Goal: Task Accomplishment & Management: Use online tool/utility

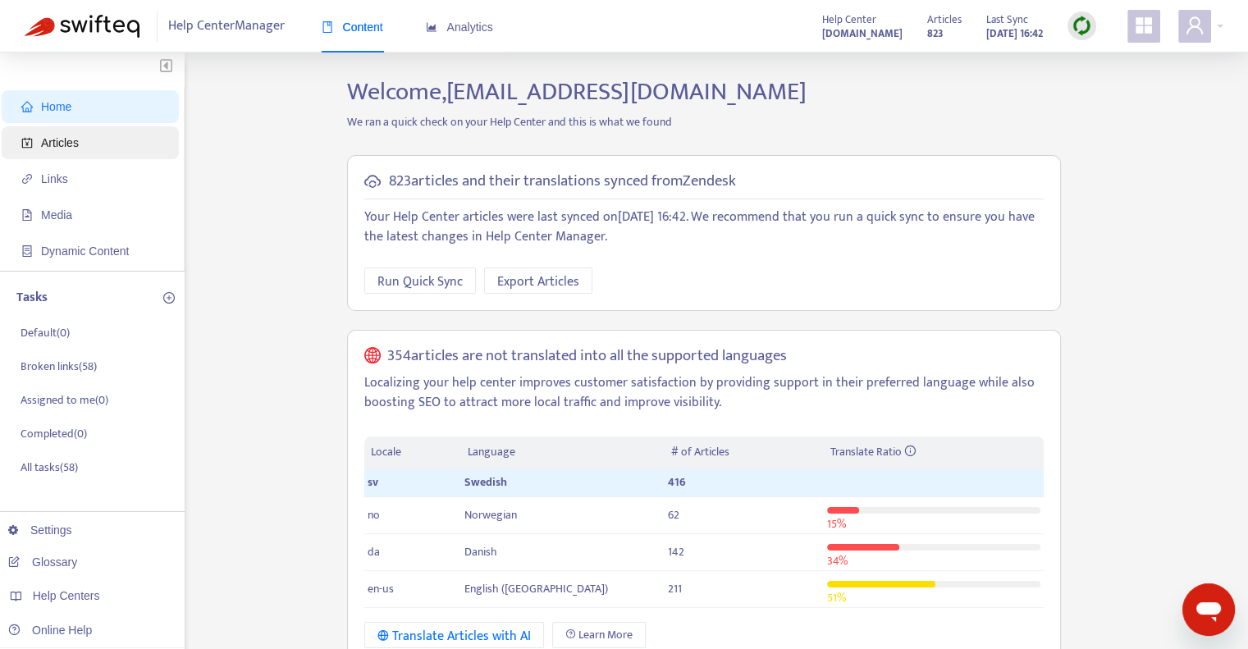
click at [117, 140] on span "Articles" at bounding box center [93, 142] width 144 height 33
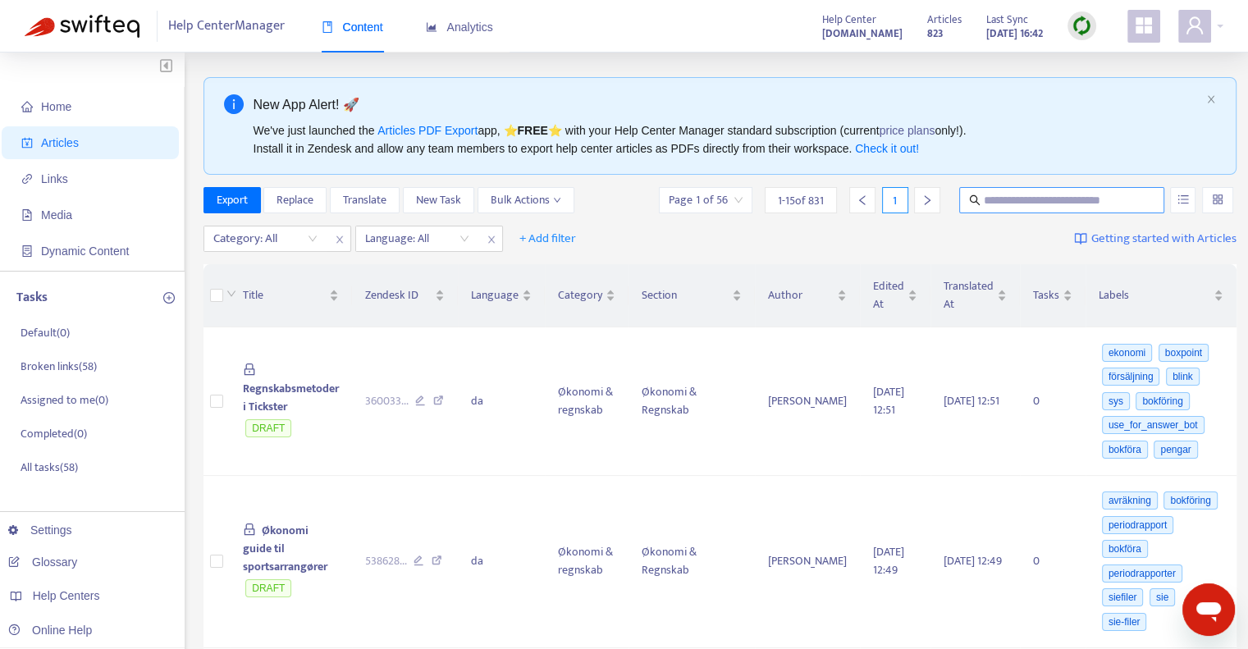
click at [984, 198] on input "text" at bounding box center [1063, 200] width 158 height 18
paste input "**********"
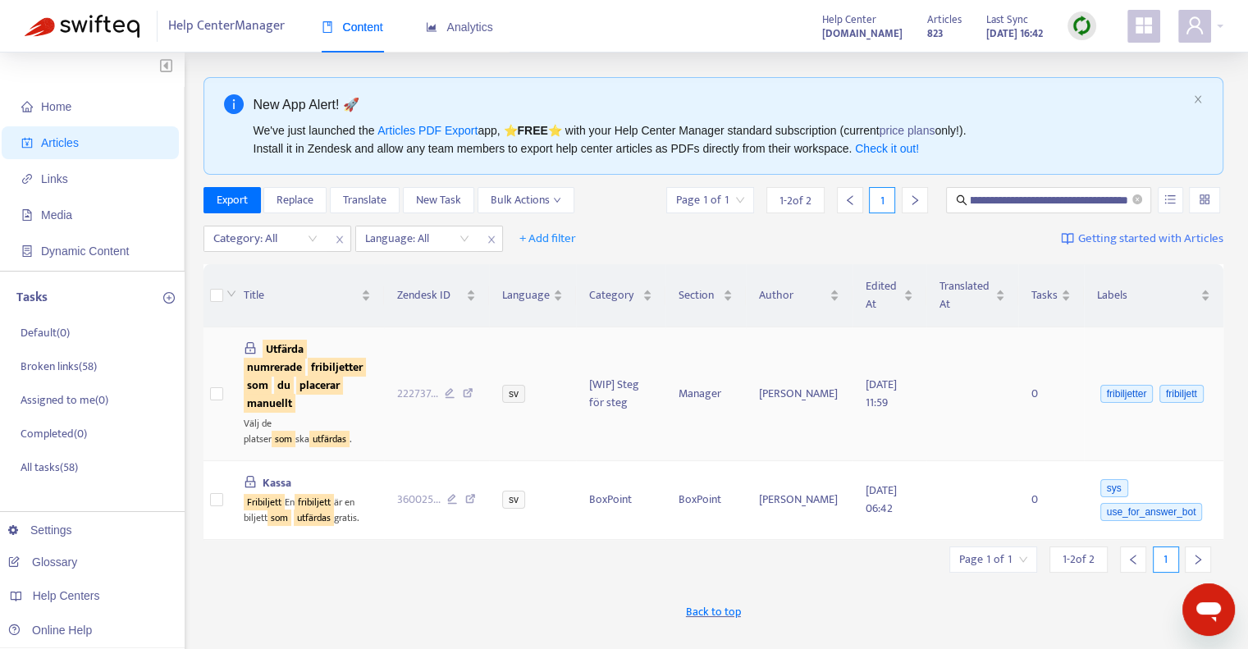
click at [308, 377] on sqkw "fribiljetter" at bounding box center [337, 367] width 58 height 19
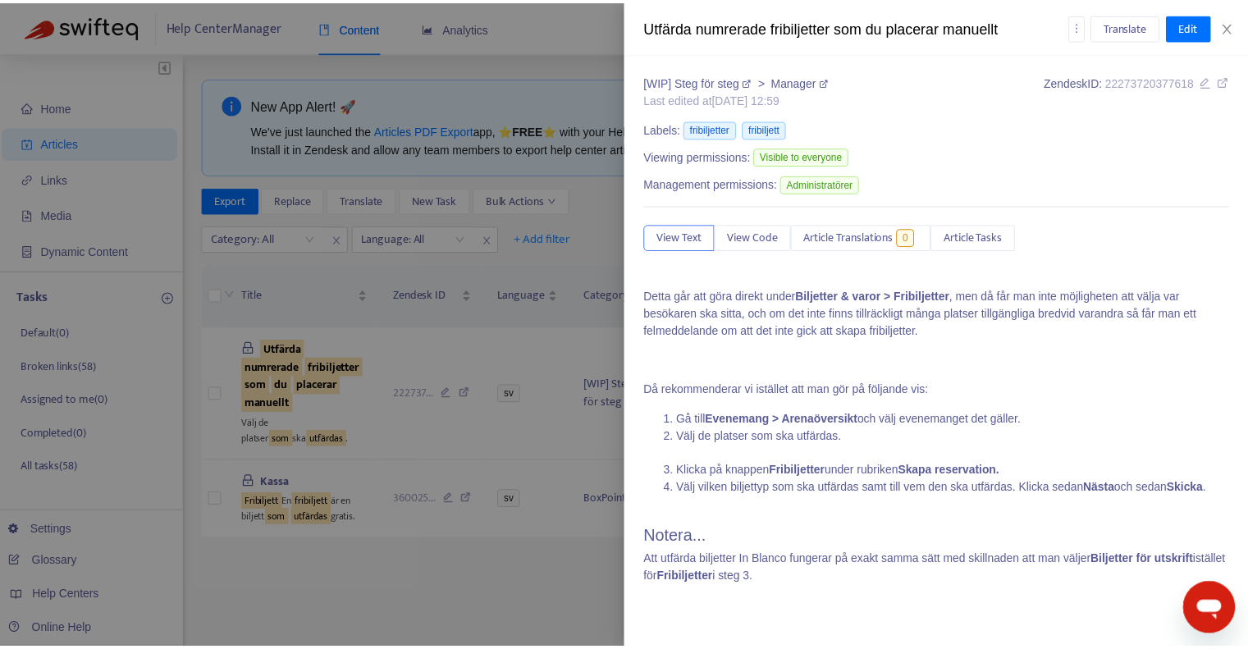
scroll to position [1214, 0]
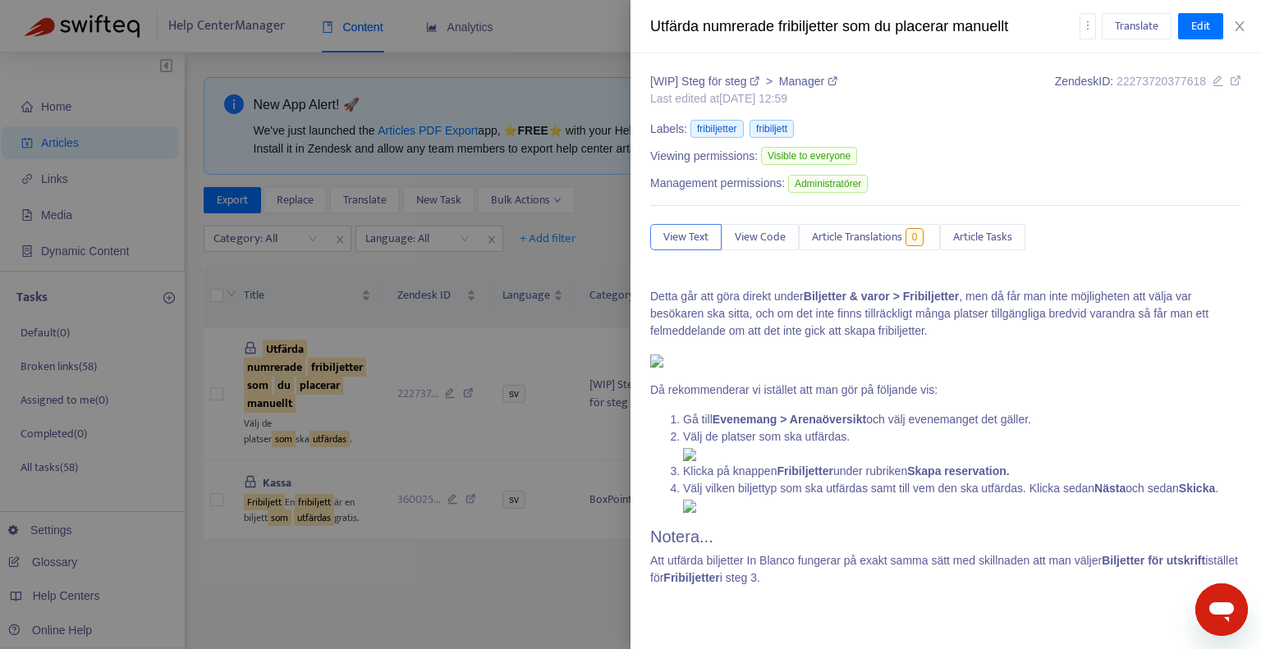
click at [218, 393] on div at bounding box center [630, 324] width 1261 height 649
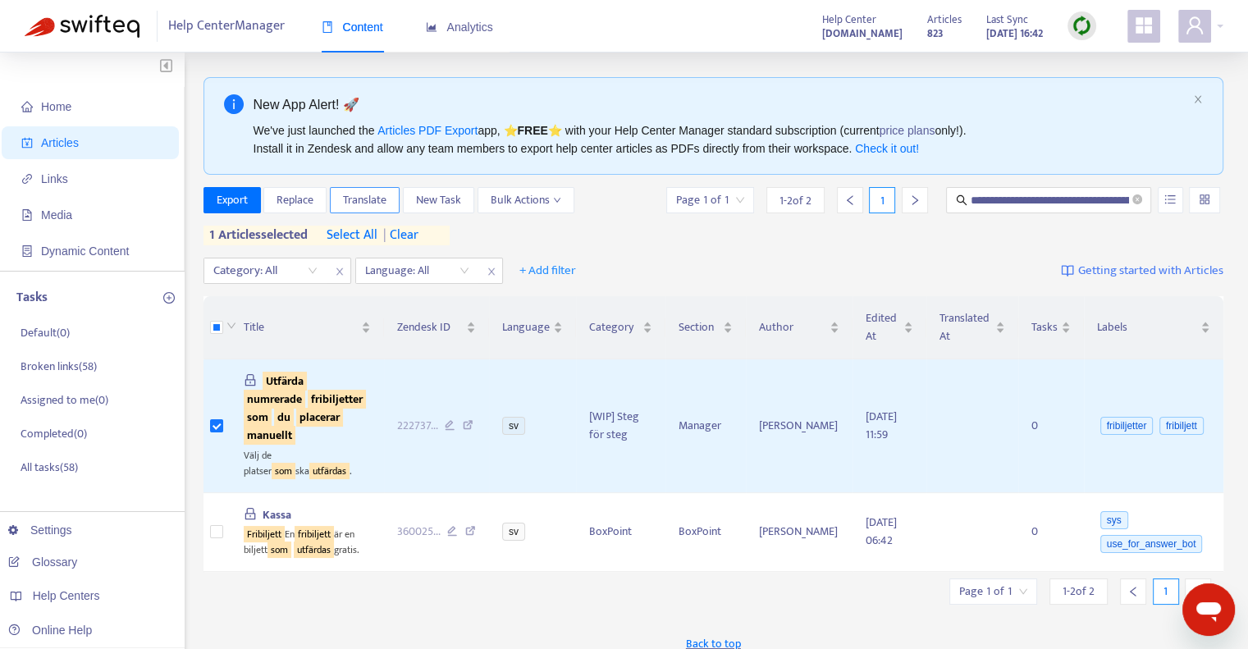
click at [369, 197] on span "Translate" at bounding box center [365, 200] width 44 height 18
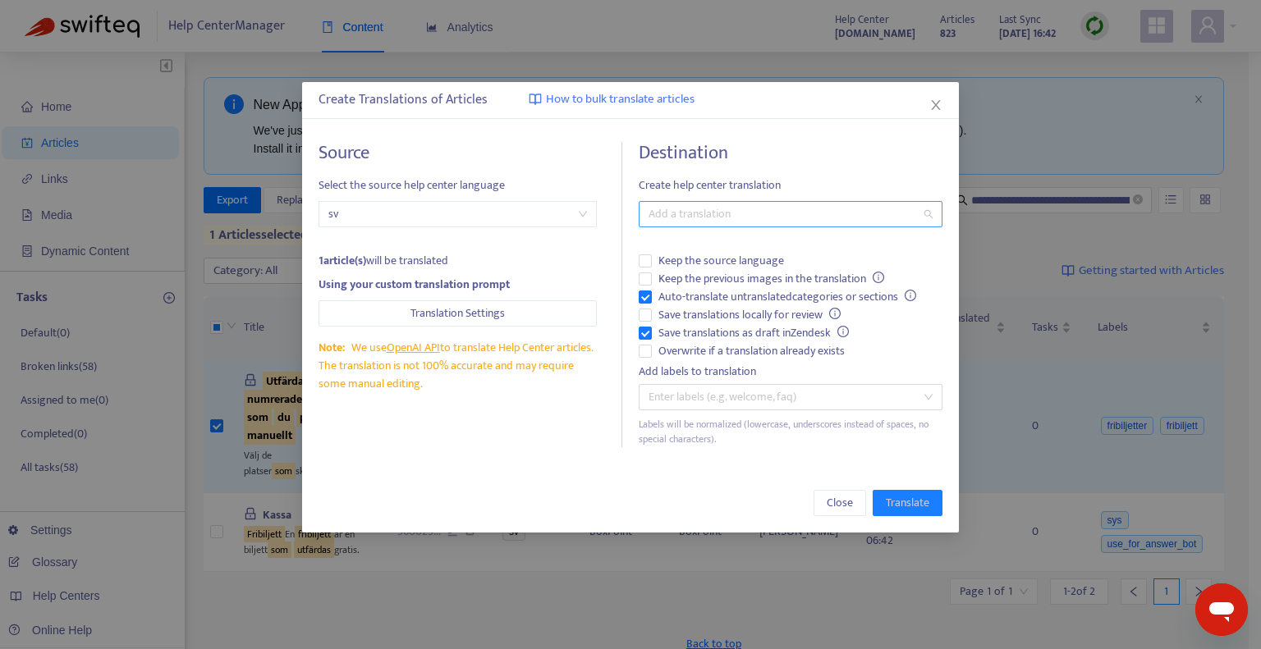
click at [673, 216] on div at bounding box center [782, 214] width 279 height 20
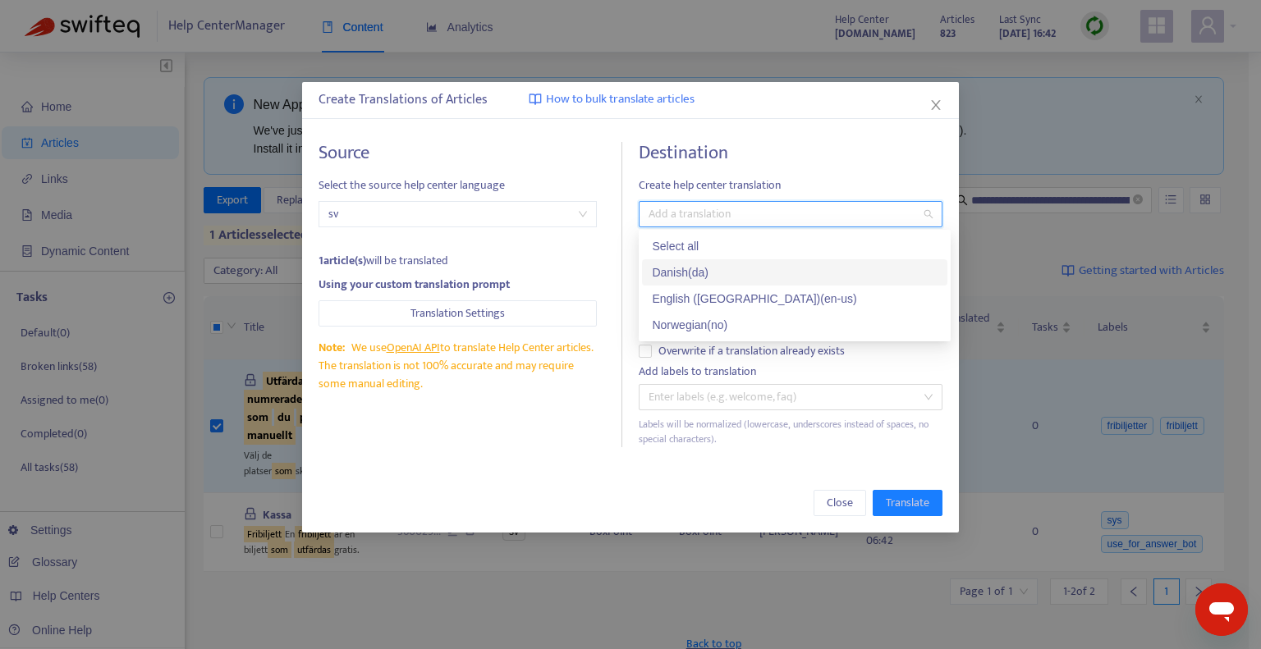
click at [682, 263] on div "Danish ( da )" at bounding box center [795, 272] width 286 height 18
click at [783, 492] on div "Close Translate" at bounding box center [630, 503] width 624 height 26
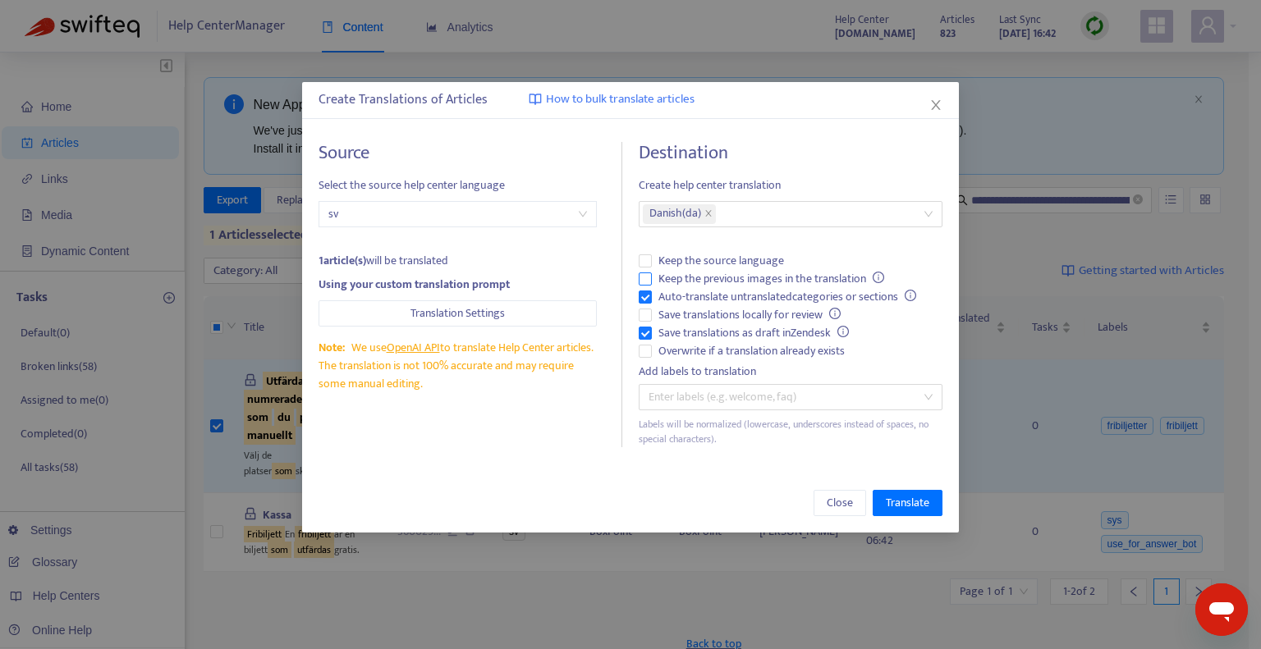
click at [707, 277] on span "Keep the previous images in the translation" at bounding box center [771, 279] width 239 height 18
click at [934, 105] on icon "close" at bounding box center [935, 104] width 13 height 13
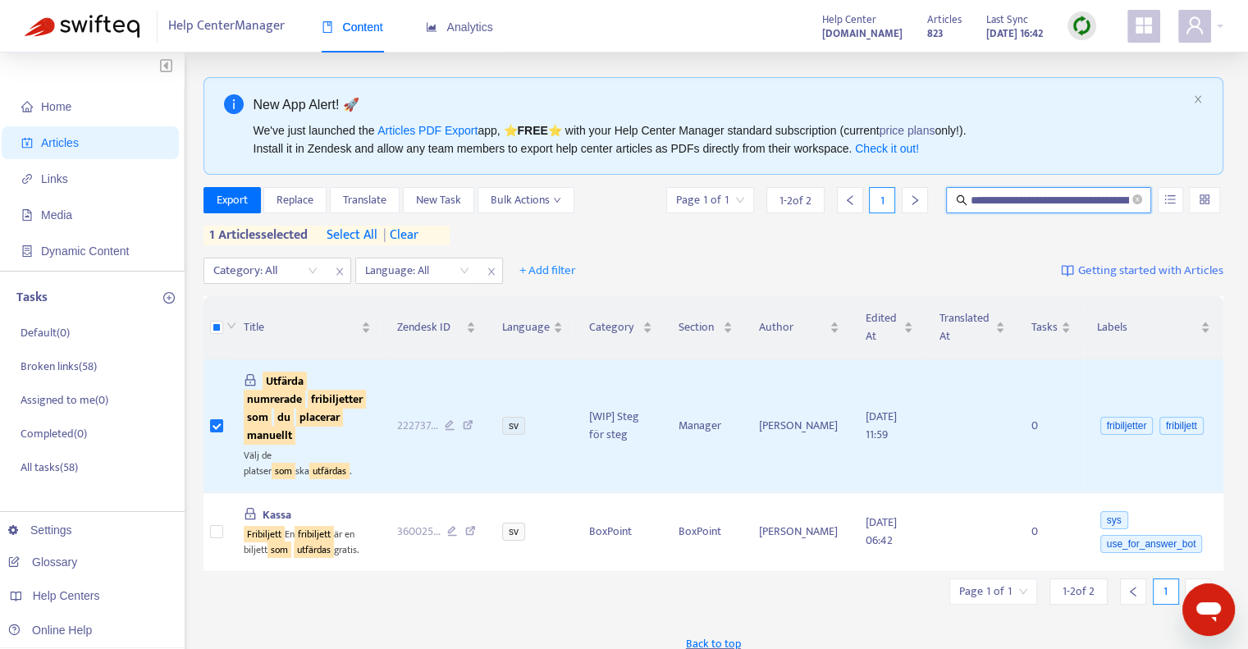
click at [1057, 201] on input "**********" at bounding box center [1050, 200] width 158 height 18
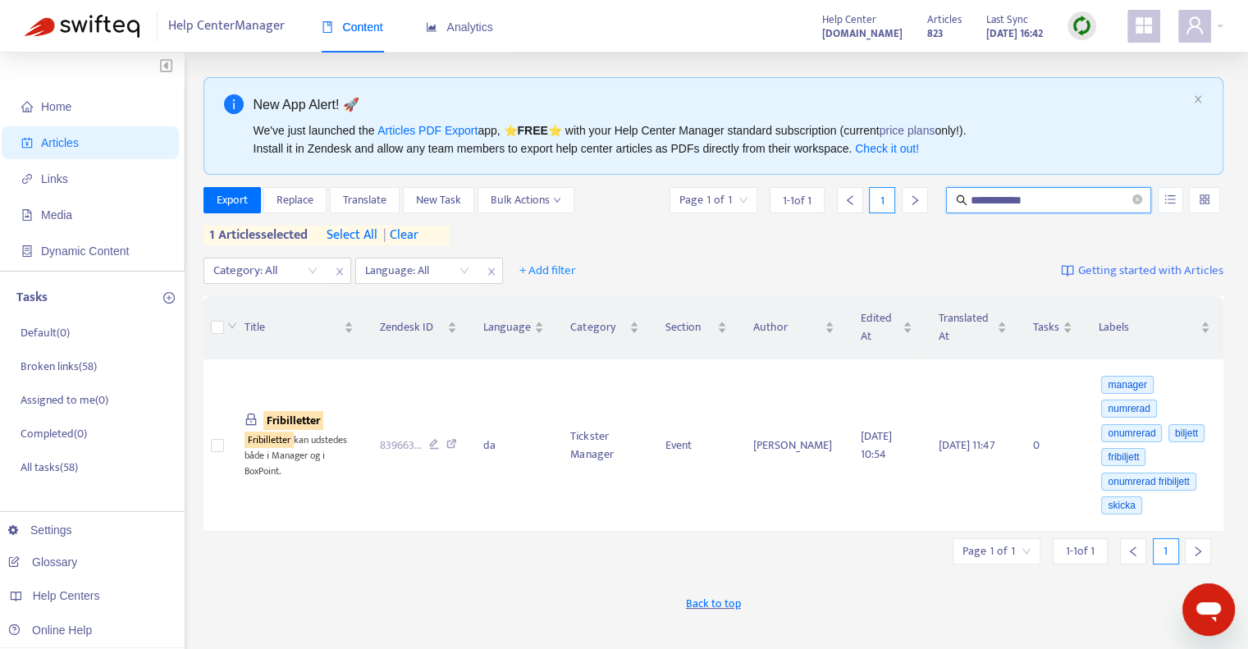
drag, startPoint x: 1056, startPoint y: 198, endPoint x: 995, endPoint y: 201, distance: 61.6
click at [995, 201] on input "**********" at bounding box center [1050, 200] width 158 height 18
type input "**********"
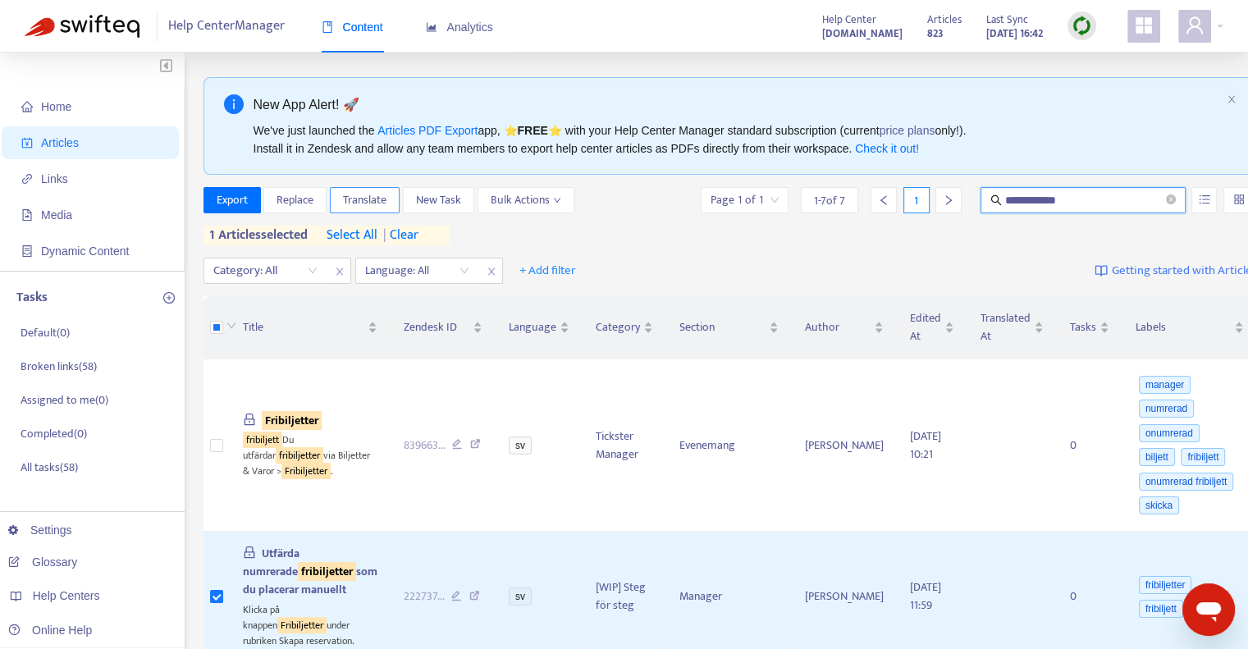
click at [350, 201] on span "Translate" at bounding box center [365, 200] width 44 height 18
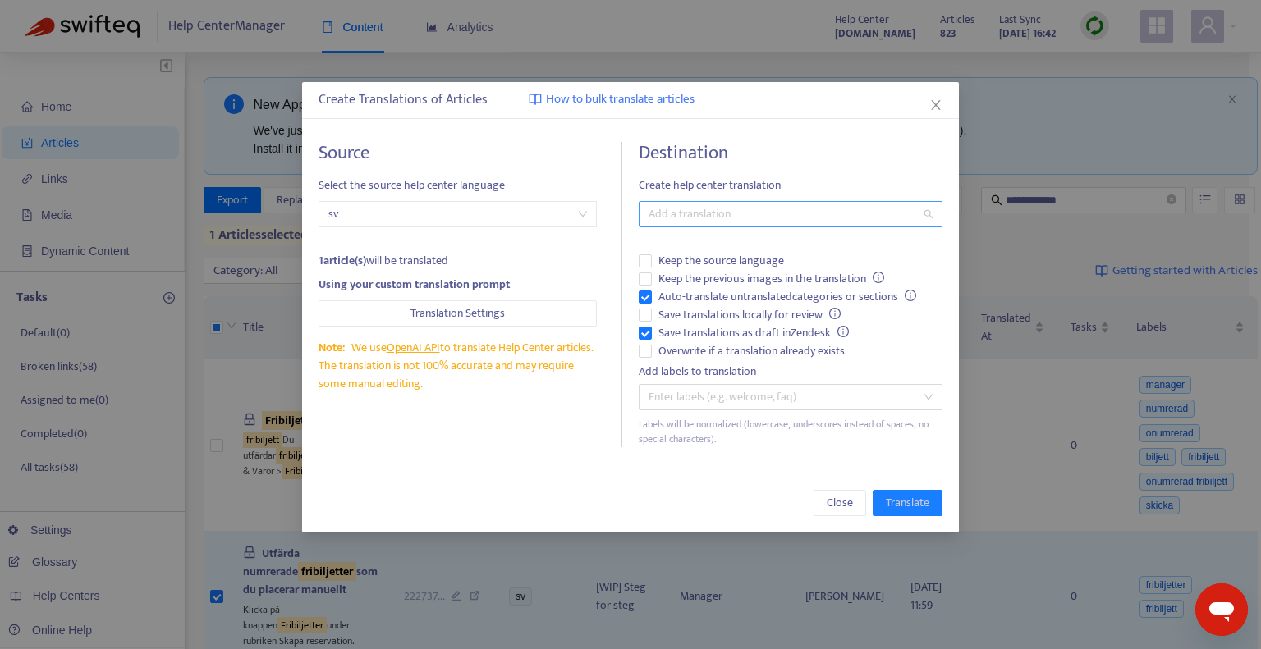
click at [640, 213] on div "Add a translation" at bounding box center [791, 214] width 304 height 26
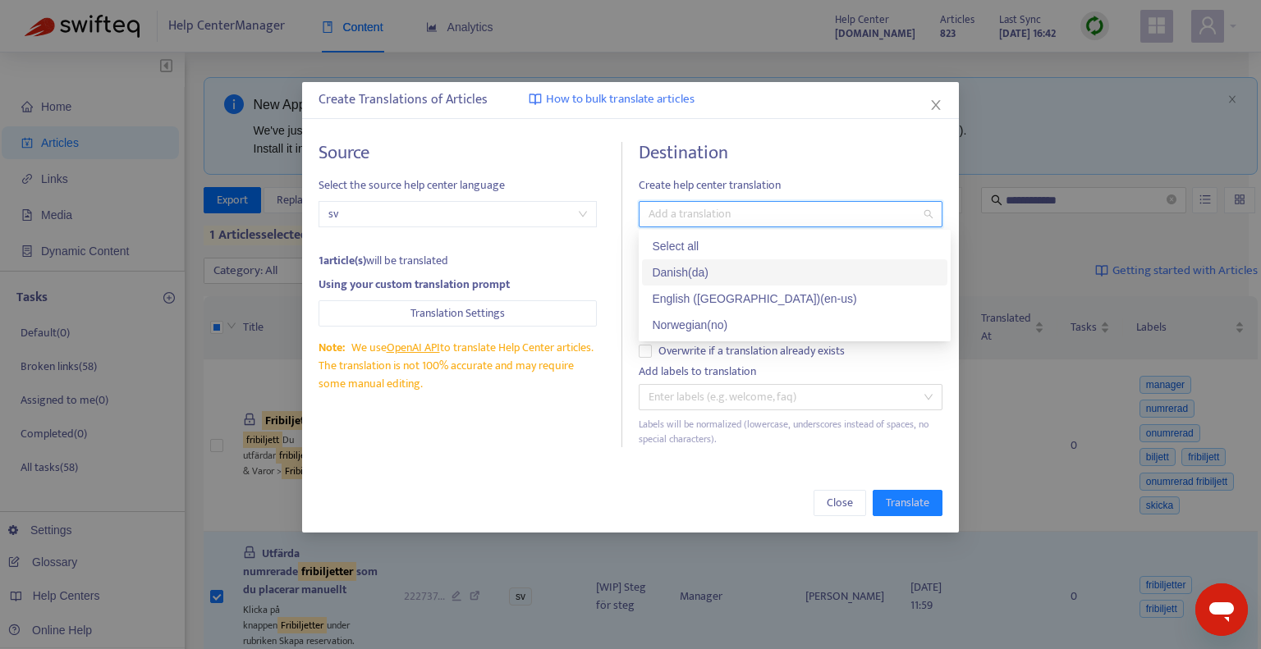
click at [674, 269] on div "Danish ( da )" at bounding box center [795, 272] width 286 height 18
click at [654, 470] on div "Create Translations of Articles How to bulk translate articles Source Select th…" at bounding box center [630, 307] width 657 height 451
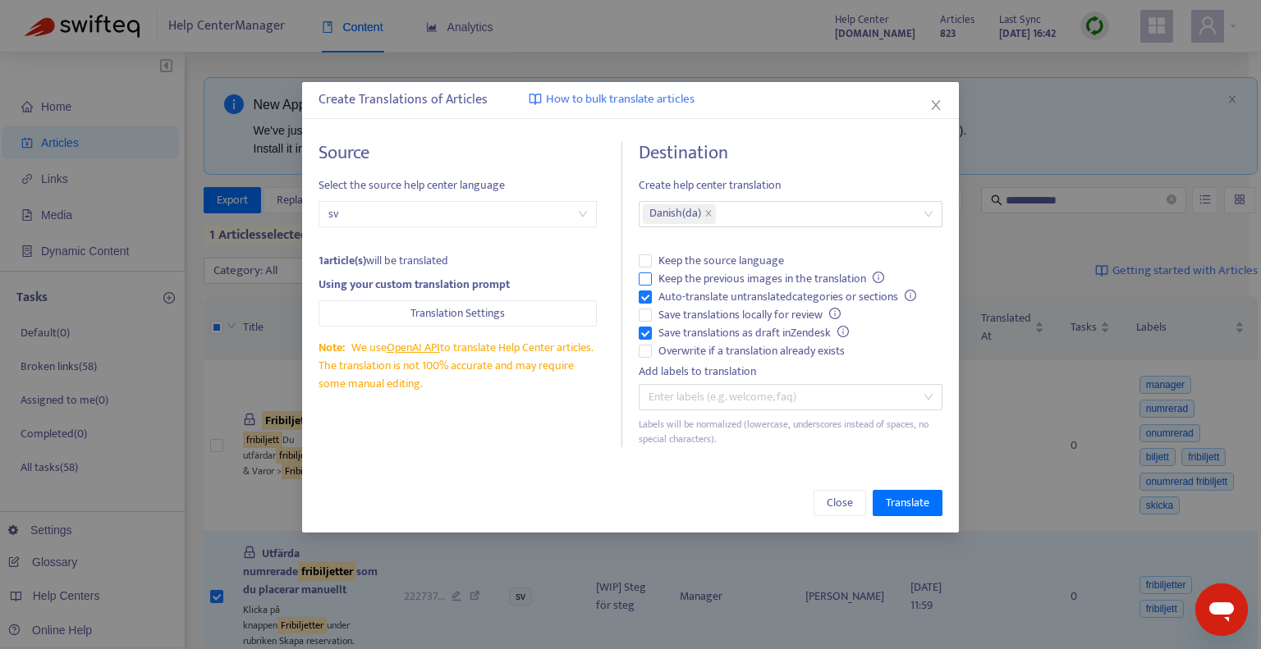
click at [714, 279] on span "Keep the previous images in the translation" at bounding box center [771, 279] width 239 height 18
click at [909, 506] on span "Translate" at bounding box center [908, 503] width 44 height 18
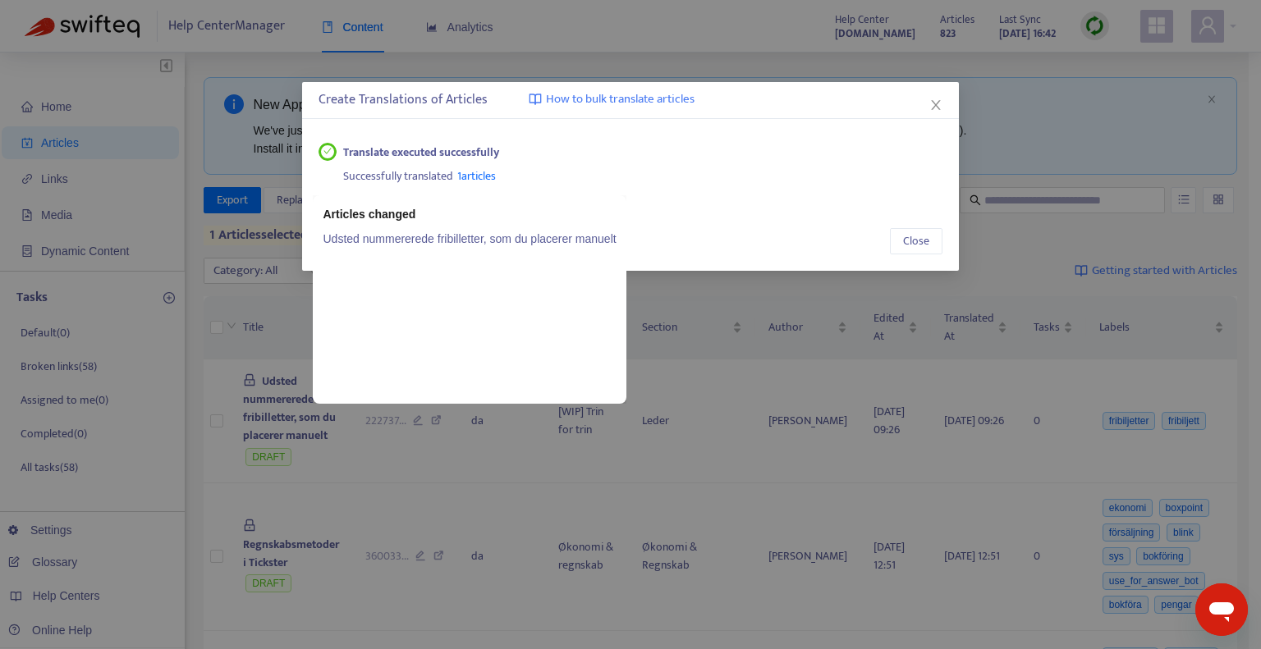
click at [492, 236] on link "Udsted nummererede fribilletter, som du placerer manuelt" at bounding box center [469, 239] width 293 height 18
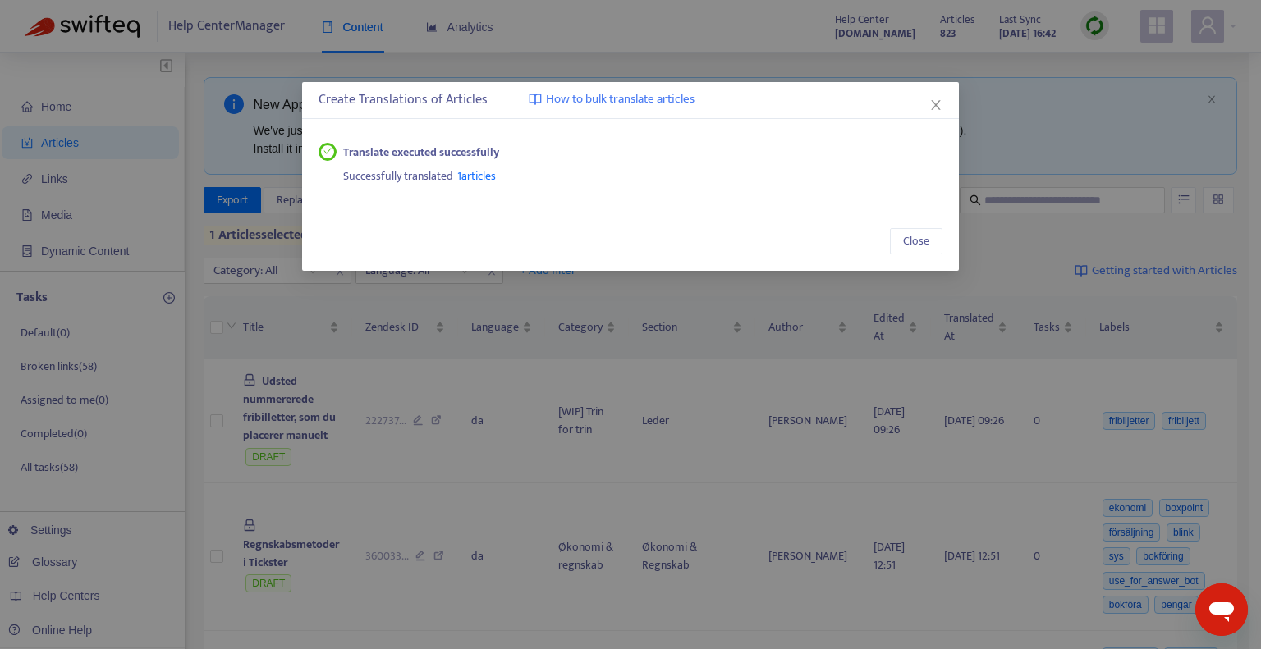
click at [465, 180] on span "1 articles" at bounding box center [476, 176] width 39 height 19
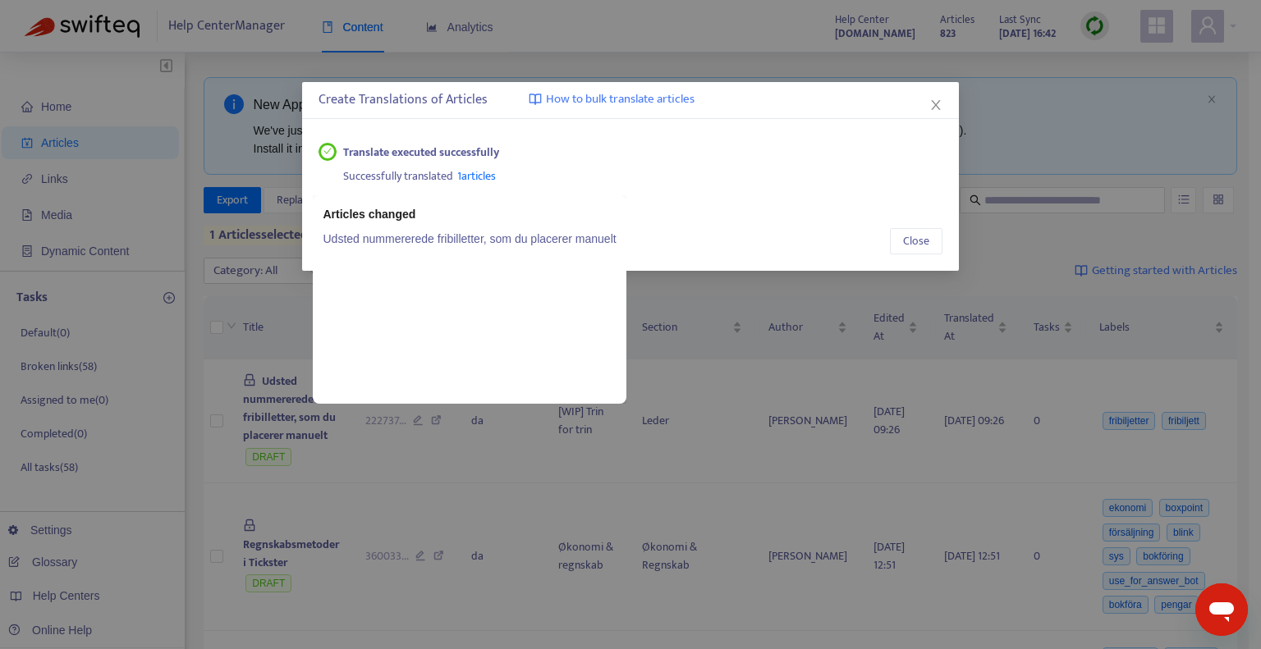
click at [470, 236] on link "Udsted nummererede fribilletter, som du placerer manuelt" at bounding box center [469, 239] width 293 height 18
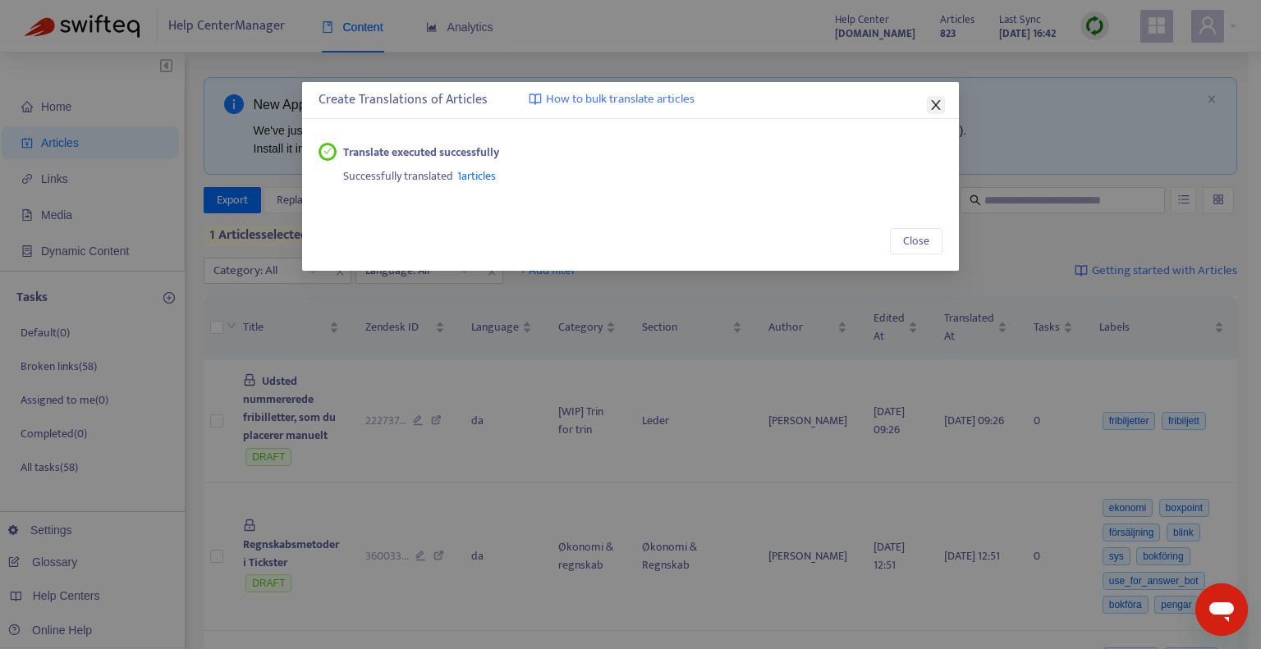
click at [940, 104] on icon "close" at bounding box center [935, 104] width 13 height 13
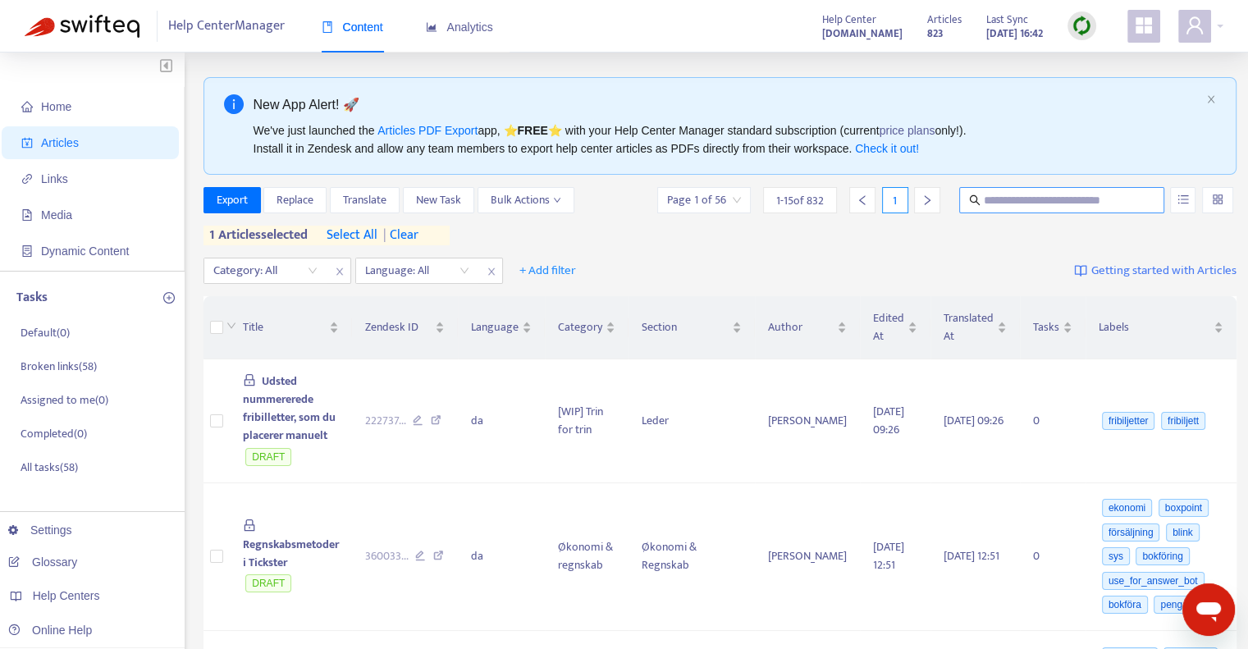
click at [1001, 203] on input "text" at bounding box center [1063, 200] width 158 height 18
type input "*********"
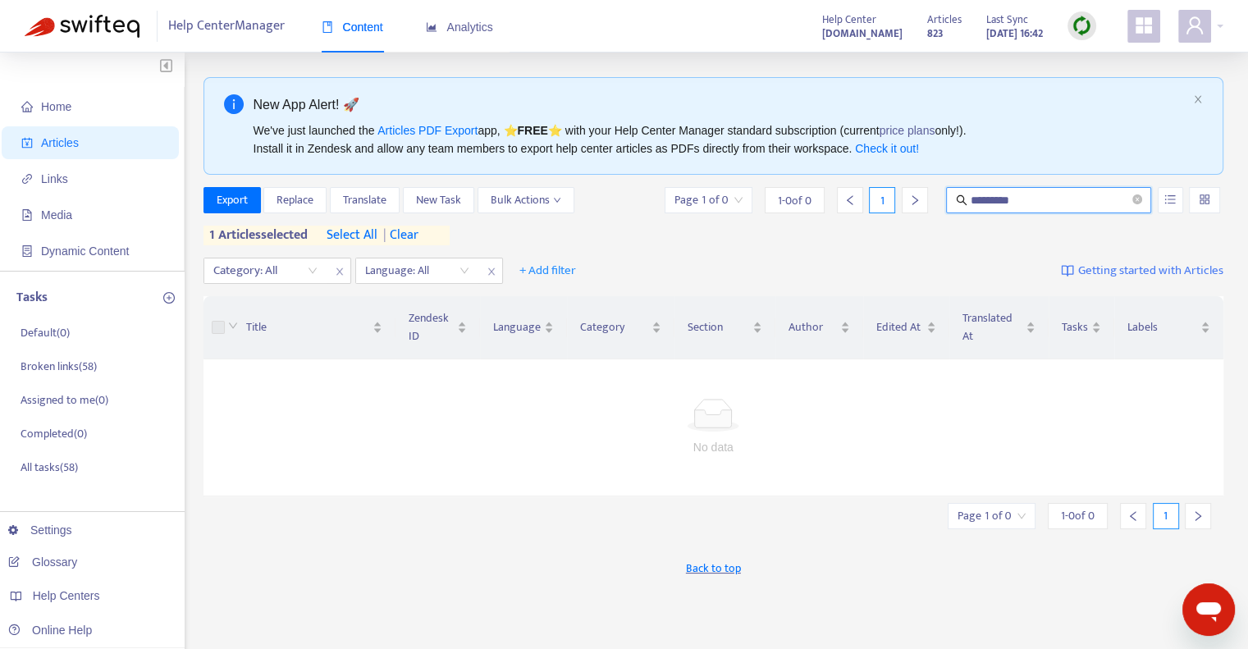
click at [1001, 203] on input "*********" at bounding box center [1050, 200] width 158 height 18
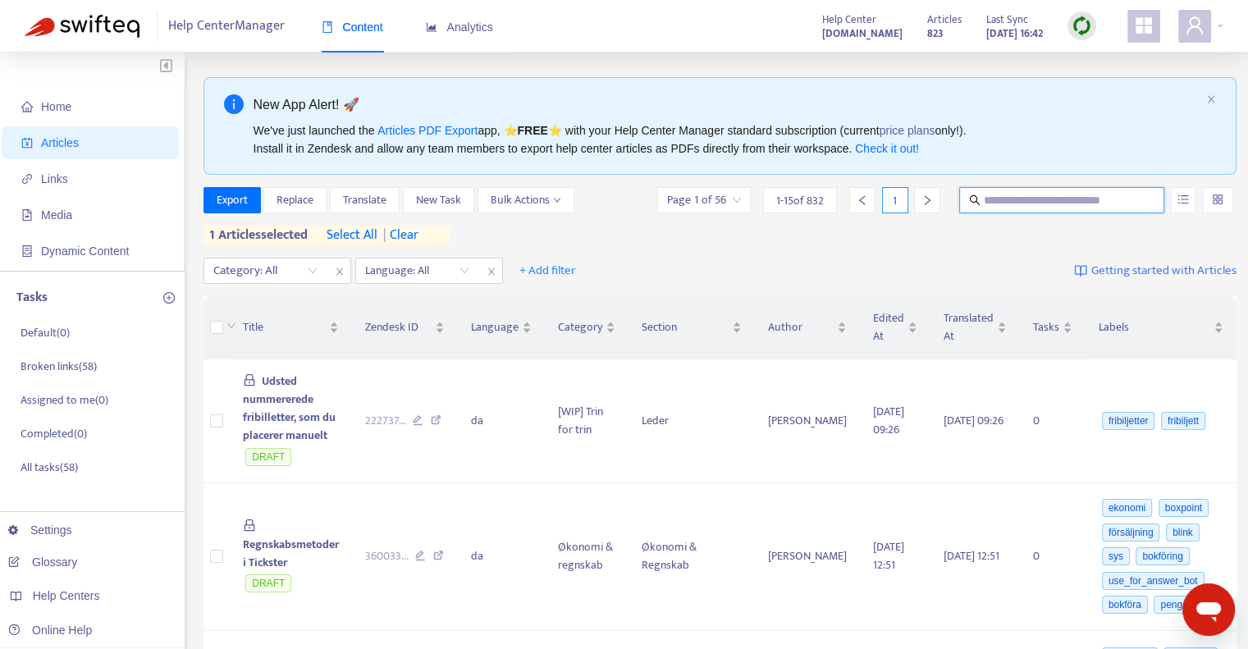
click at [1059, 199] on input "text" at bounding box center [1063, 200] width 158 height 18
type input "*"
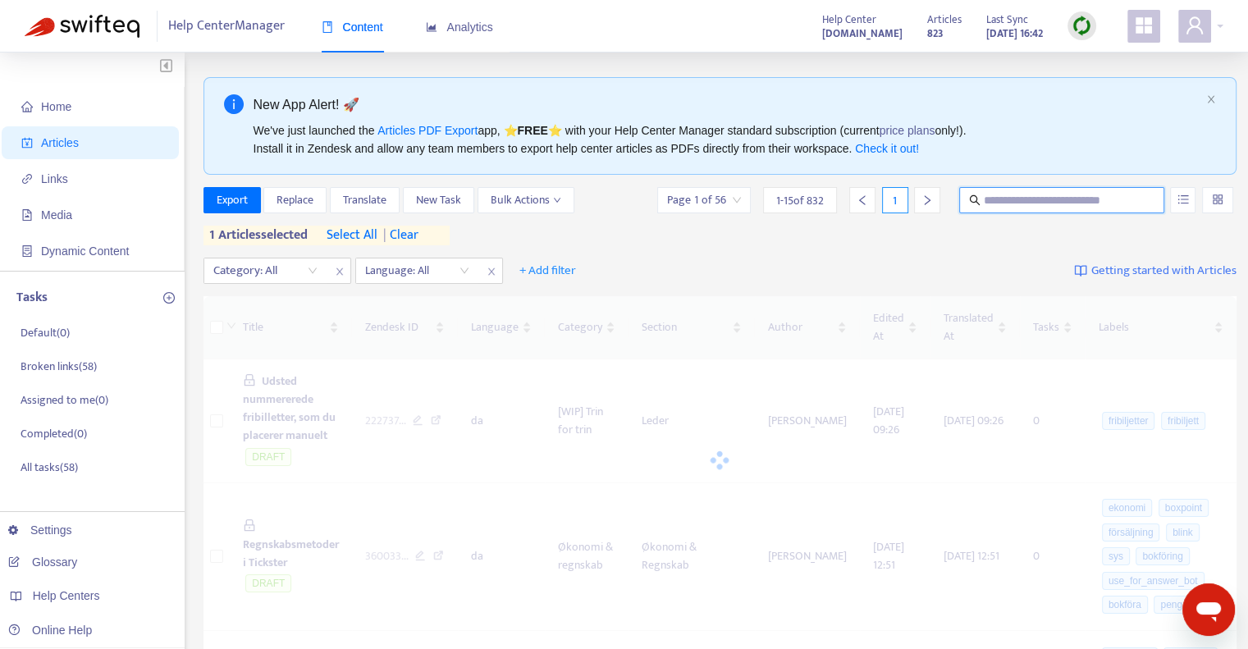
type input "*"
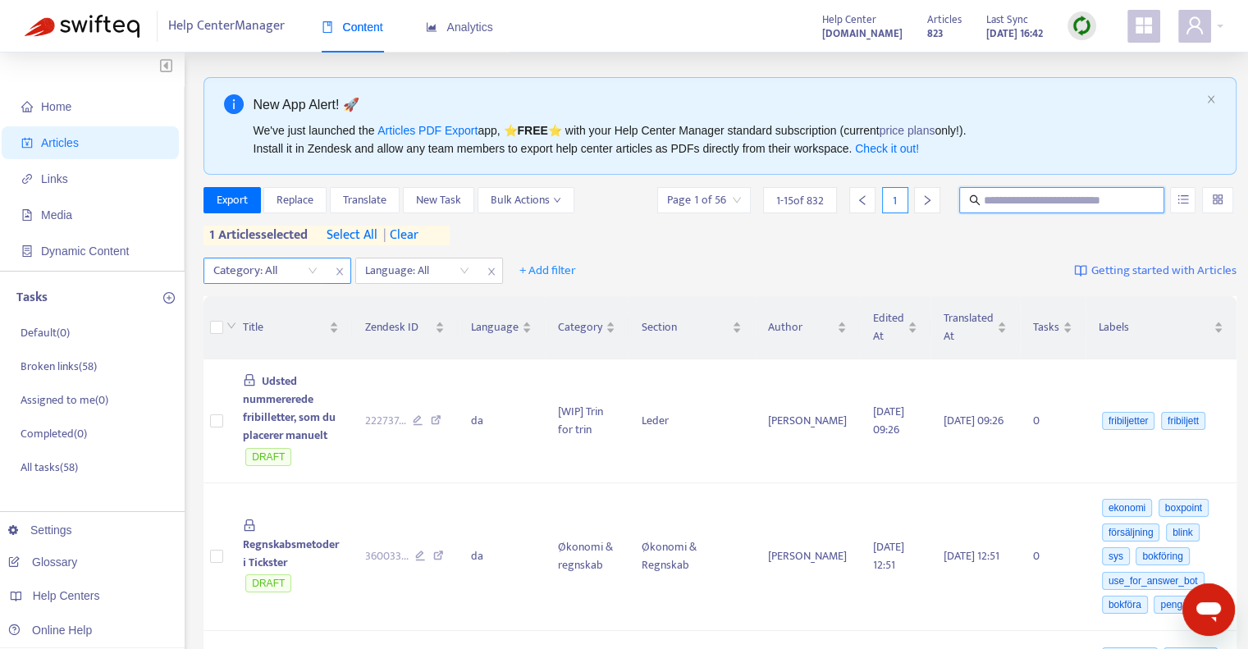
click at [306, 272] on div at bounding box center [257, 271] width 99 height 20
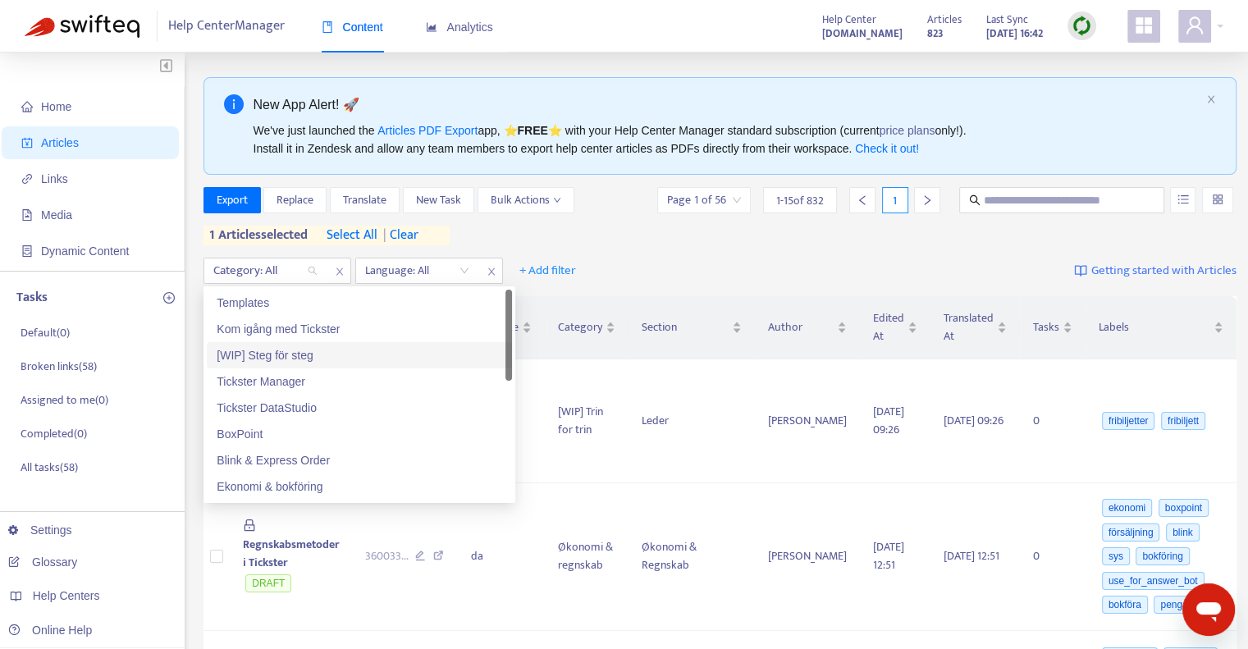
click at [316, 355] on div "[WIP] Steg för steg" at bounding box center [360, 355] width 286 height 18
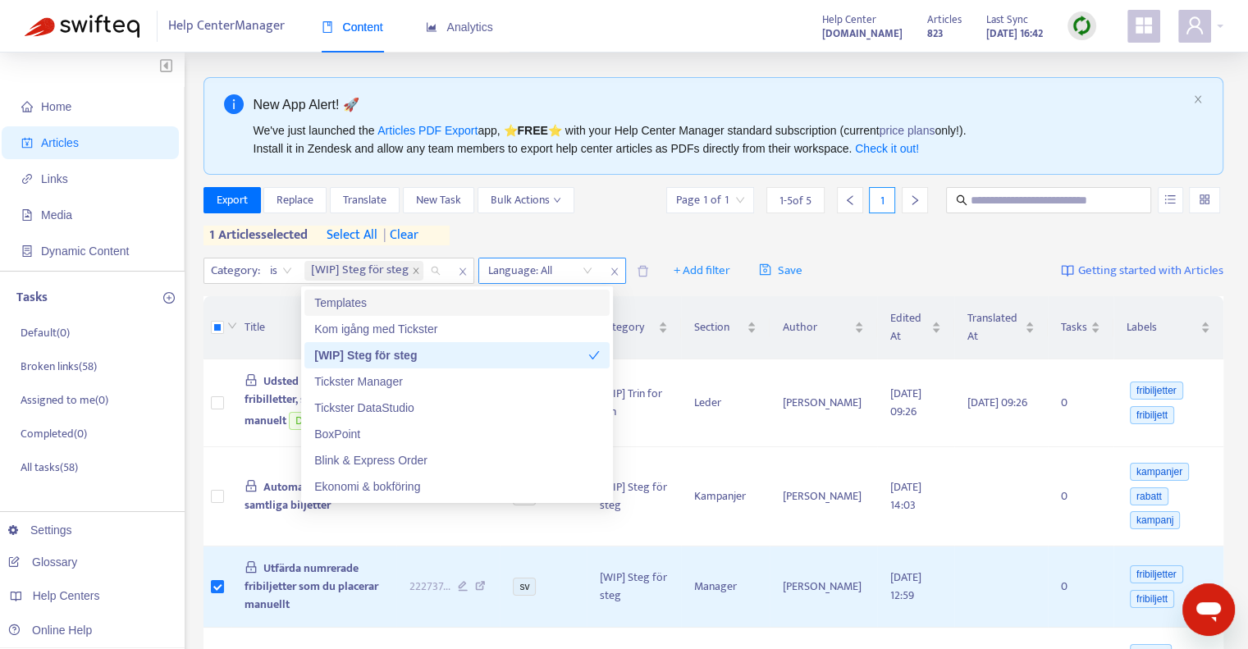
click at [593, 272] on div "Language: All" at bounding box center [540, 271] width 122 height 25
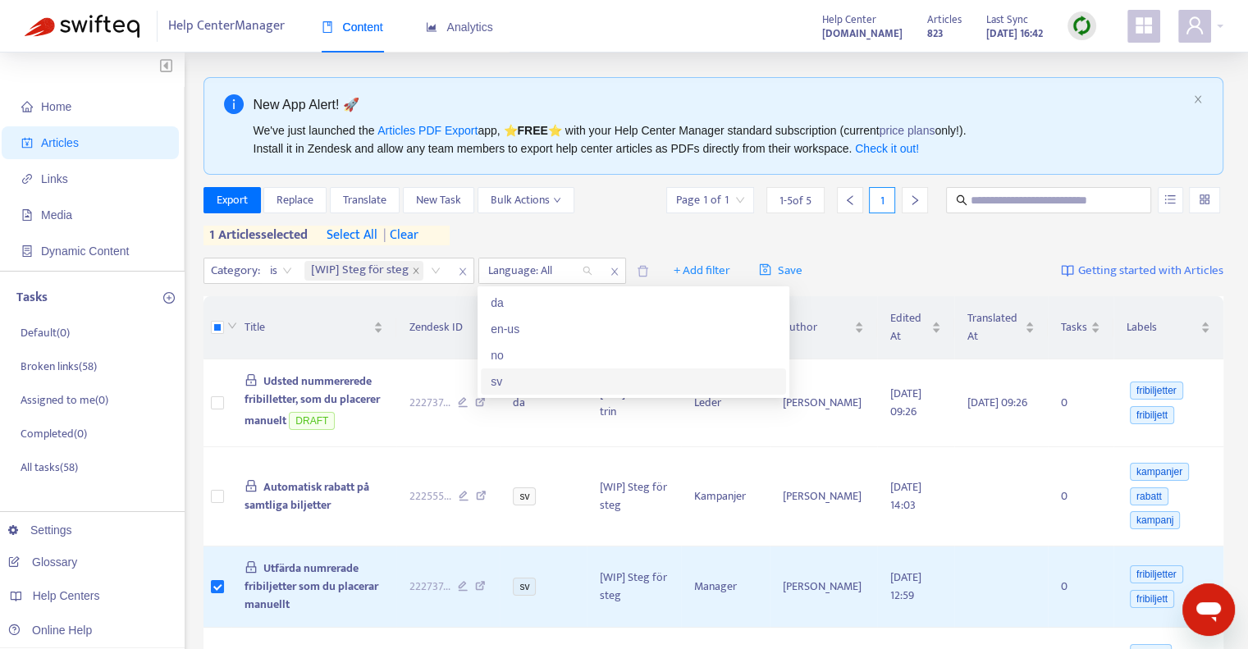
click at [580, 380] on div "sv" at bounding box center [634, 382] width 286 height 18
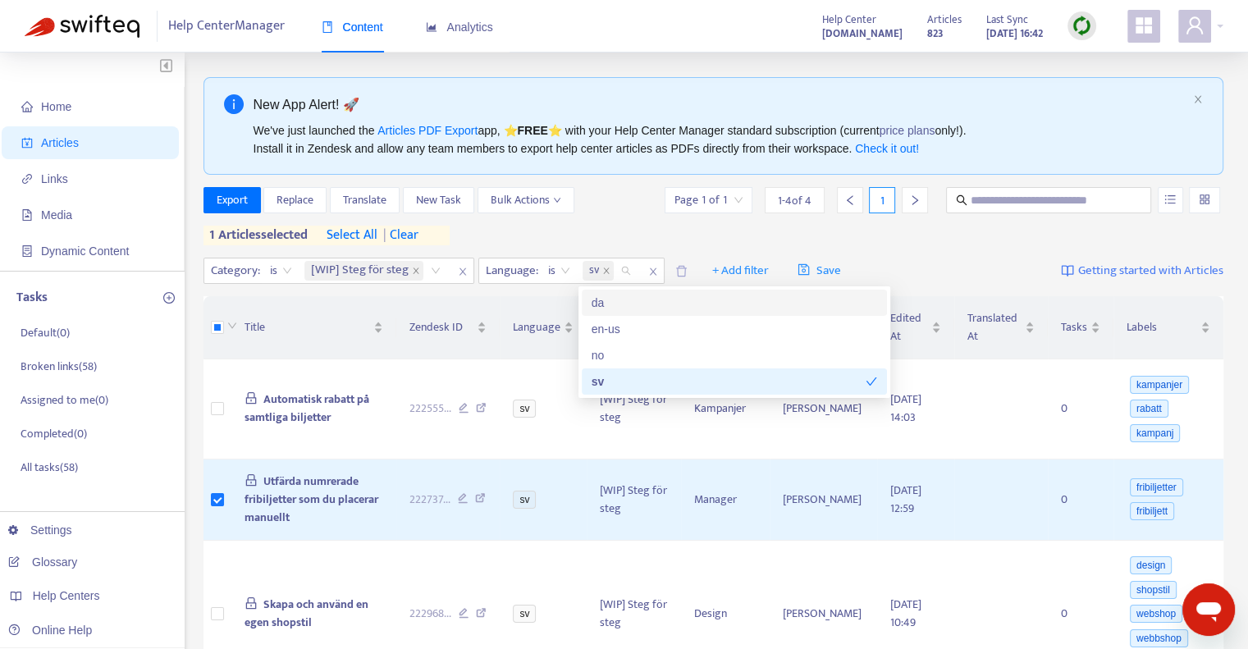
click at [607, 227] on div "Export Replace Translate New Task Bulk Actions Page 1 of 1 1 - 4 of 4 1 1 artic…" at bounding box center [714, 216] width 1021 height 58
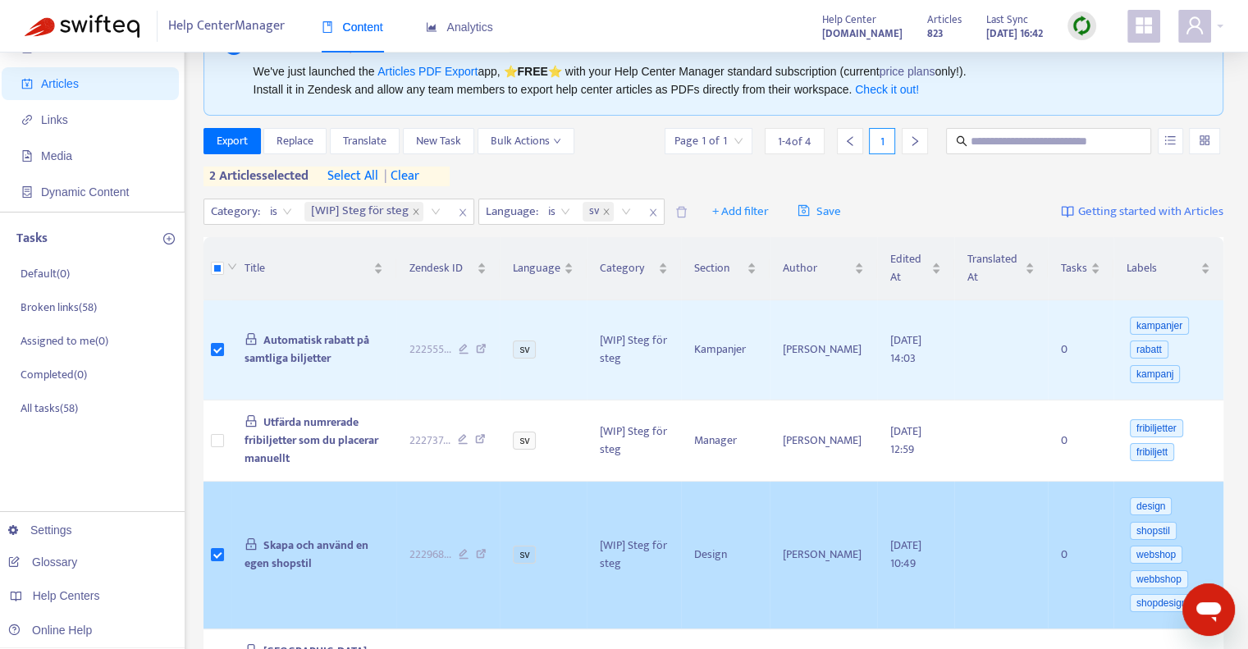
scroll to position [0, 0]
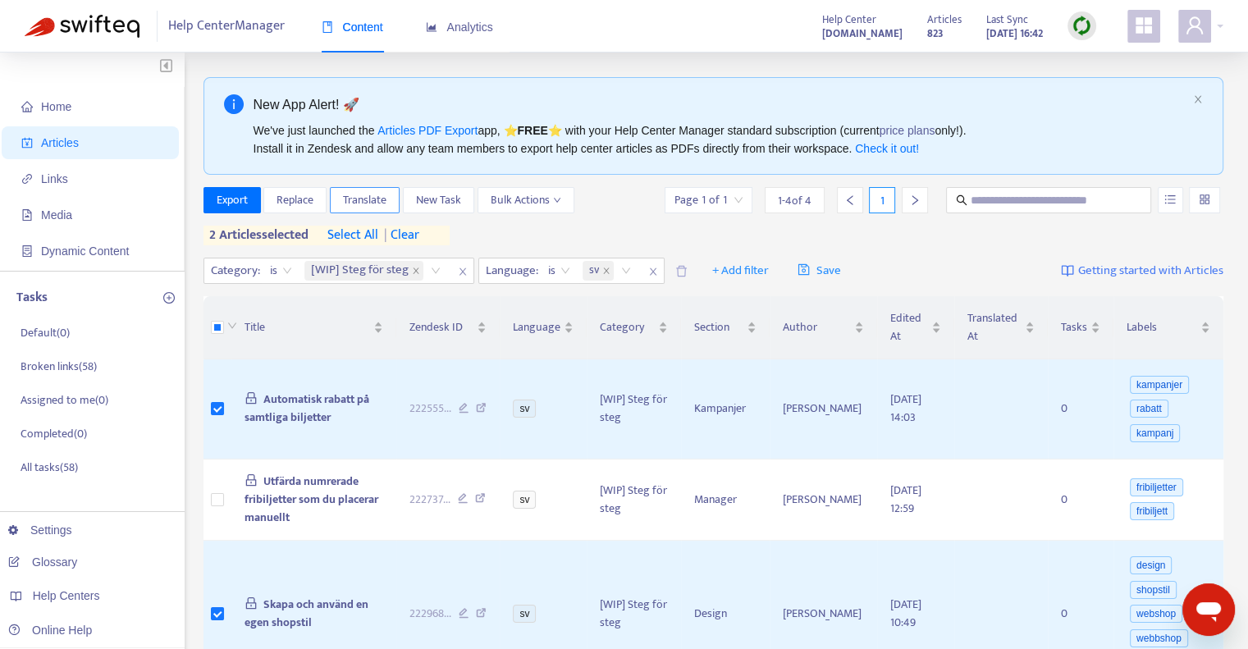
click at [385, 199] on span "Translate" at bounding box center [365, 200] width 44 height 18
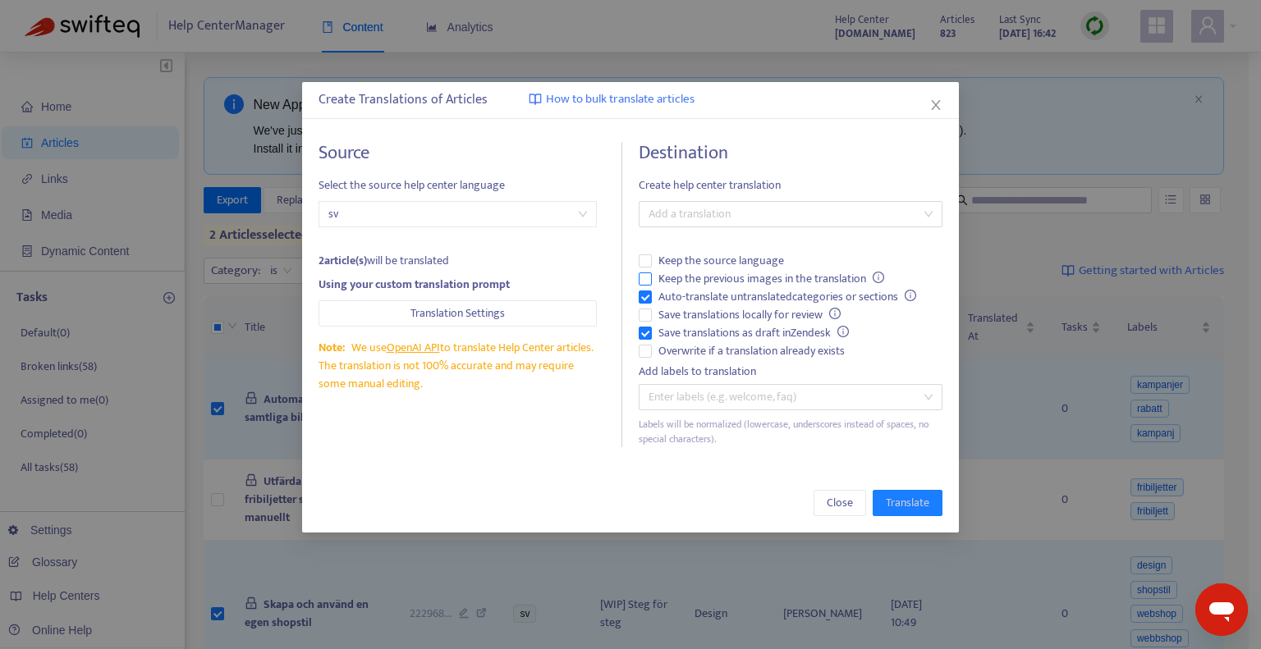
click at [669, 275] on span "Keep the previous images in the translation" at bounding box center [771, 279] width 239 height 18
click at [749, 215] on div at bounding box center [782, 214] width 279 height 20
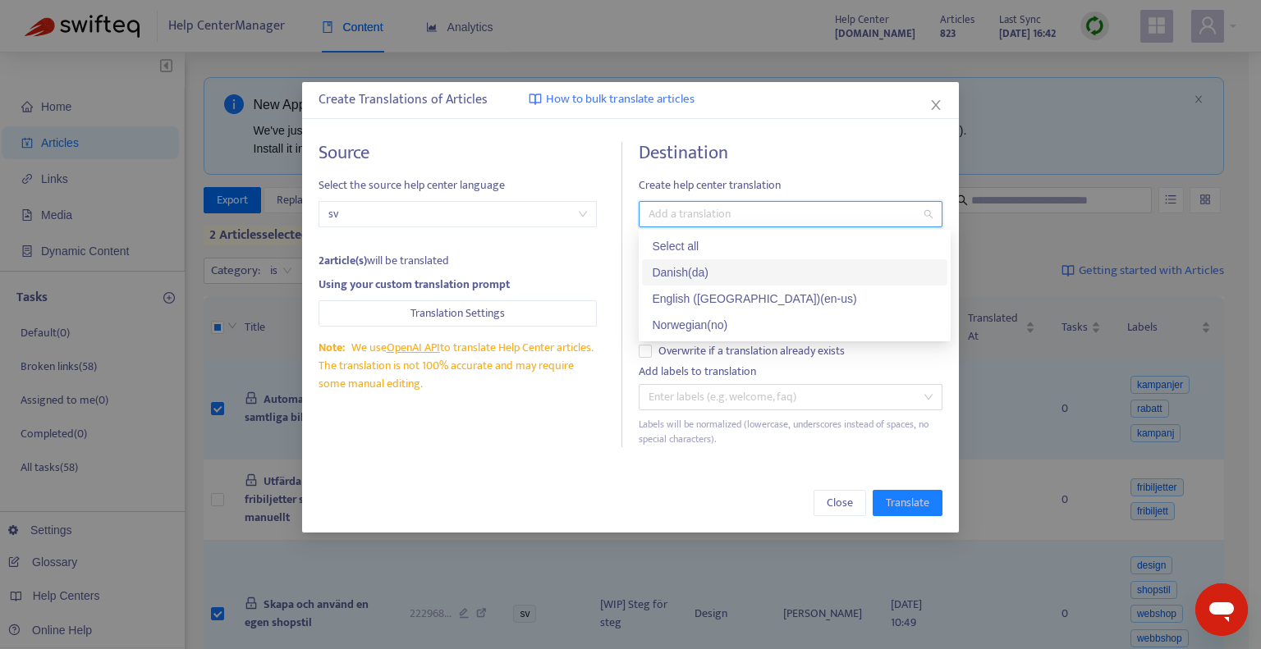
click at [753, 268] on div "Danish ( da )" at bounding box center [795, 272] width 286 height 18
click at [760, 469] on div "Create Translations of Articles How to bulk translate articles Source Select th…" at bounding box center [630, 307] width 657 height 451
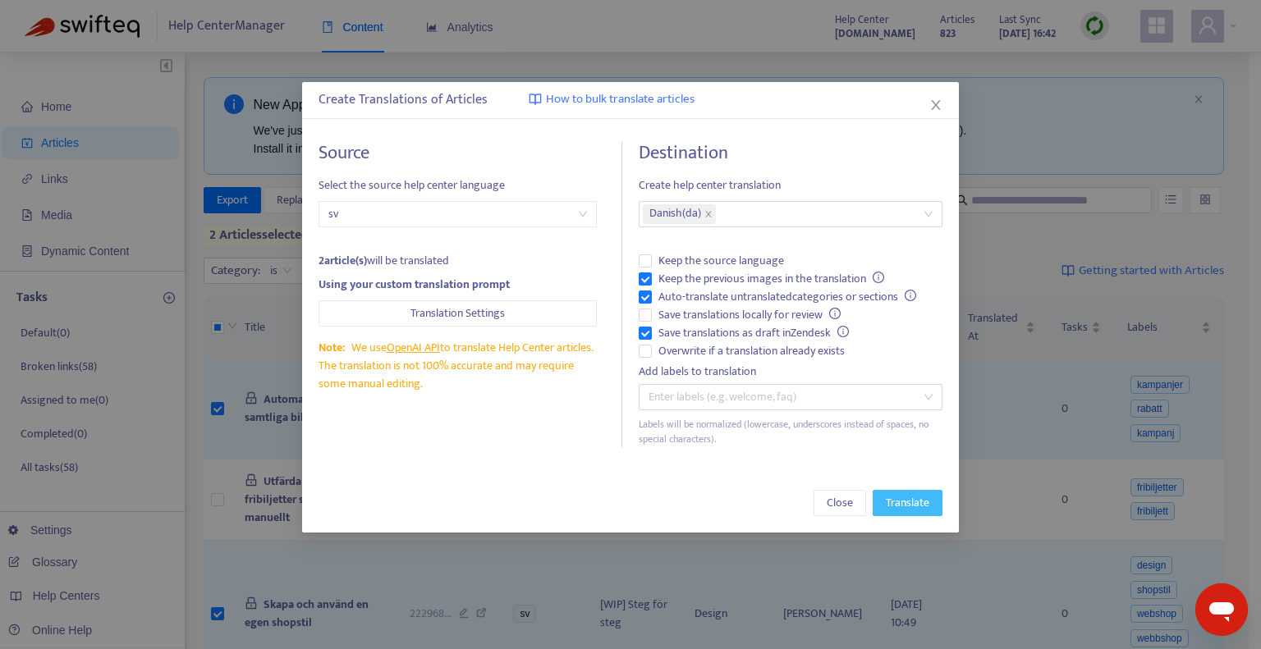
click at [900, 502] on span "Translate" at bounding box center [908, 503] width 44 height 18
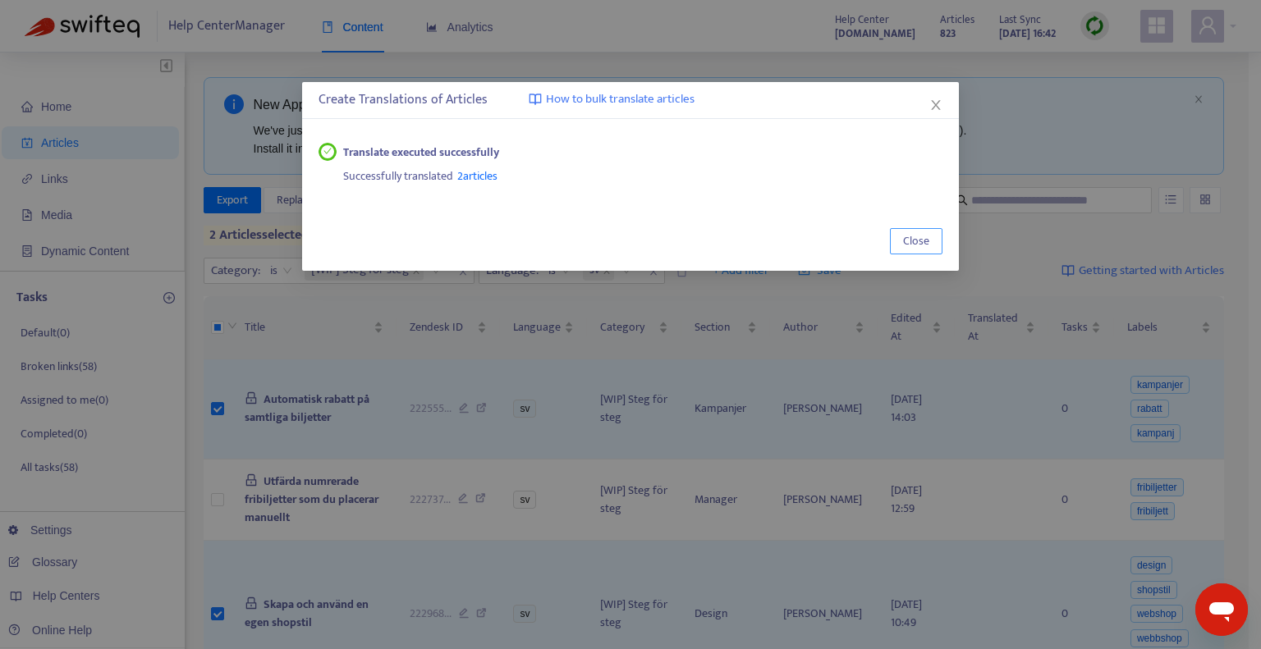
click at [912, 245] on span "Close" at bounding box center [916, 241] width 26 height 18
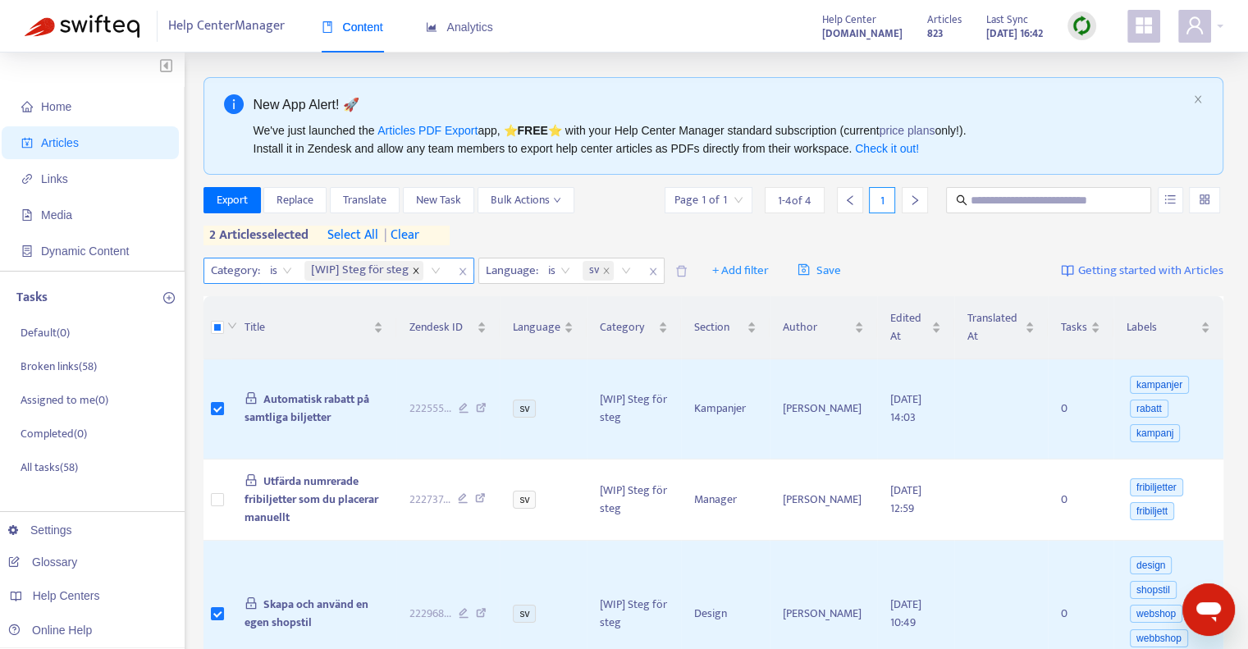
click at [414, 269] on icon "close" at bounding box center [416, 271] width 8 height 8
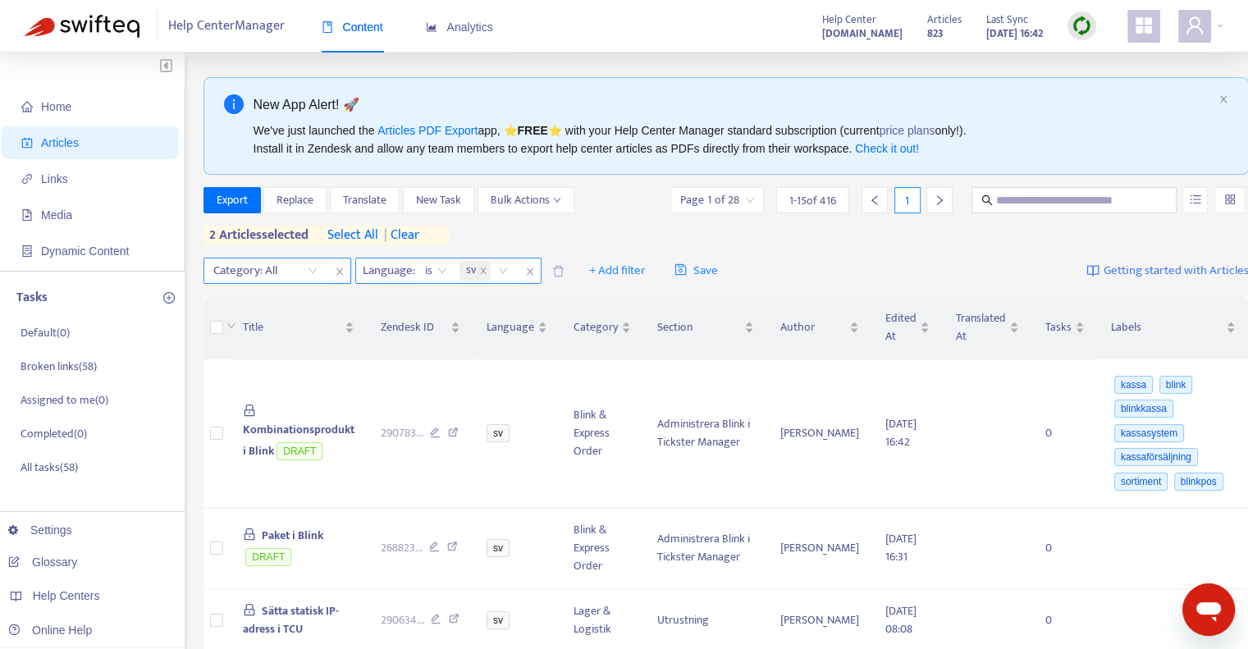
click at [498, 271] on div "sv" at bounding box center [486, 271] width 61 height 25
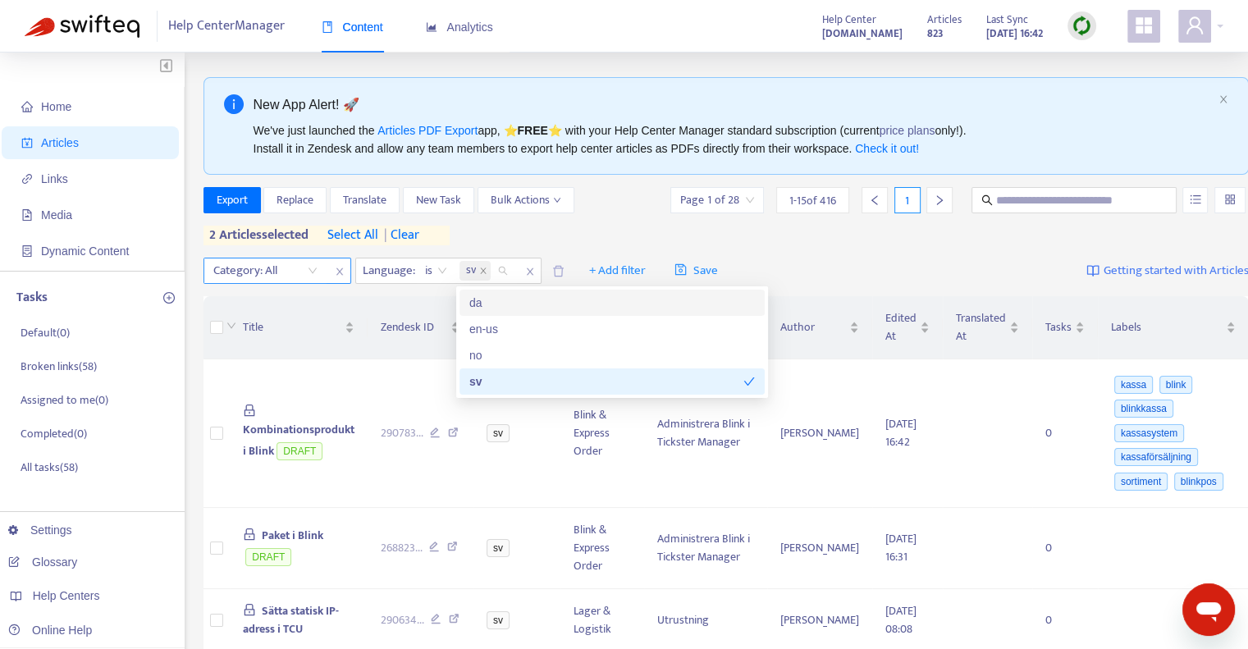
click at [497, 296] on div "da" at bounding box center [613, 303] width 286 height 18
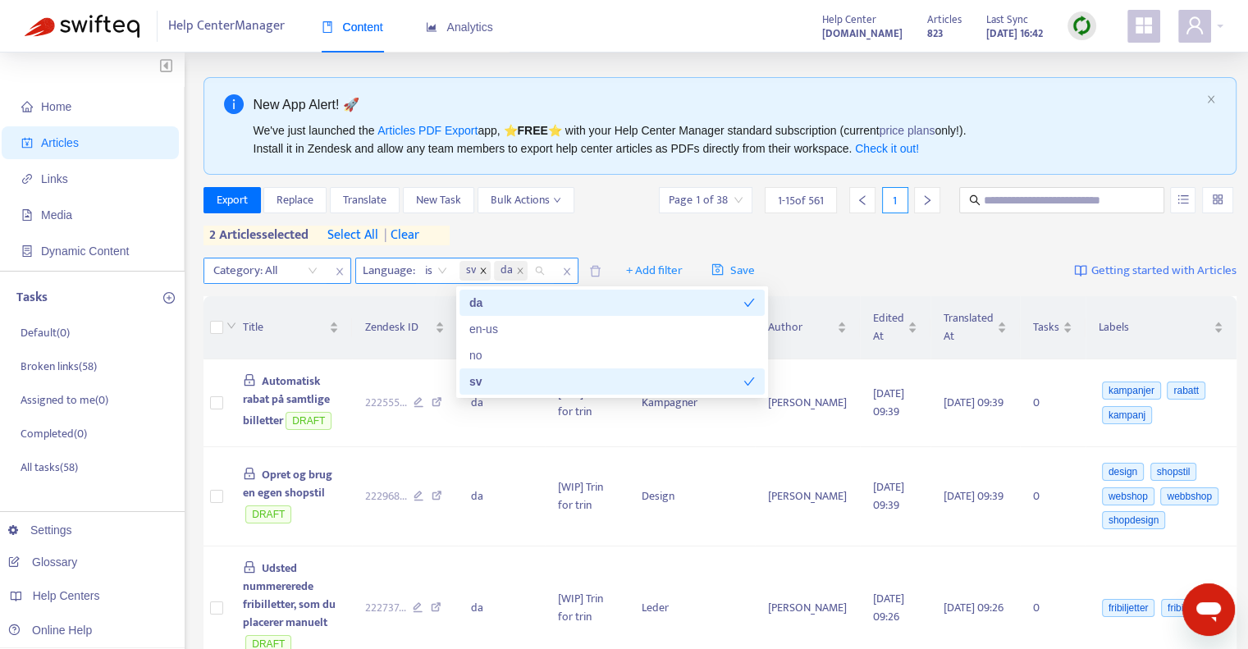
click at [483, 265] on span at bounding box center [483, 271] width 8 height 20
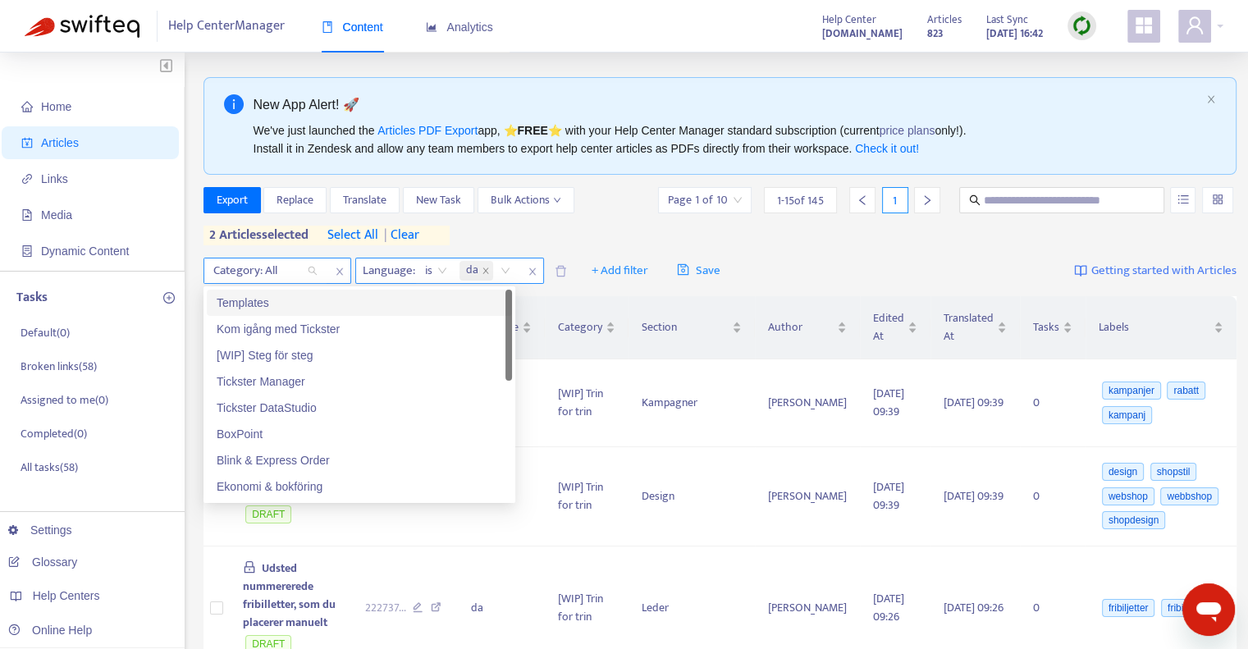
click at [306, 269] on div at bounding box center [257, 271] width 99 height 20
click at [321, 345] on div "[WIP] Steg för steg" at bounding box center [359, 355] width 305 height 26
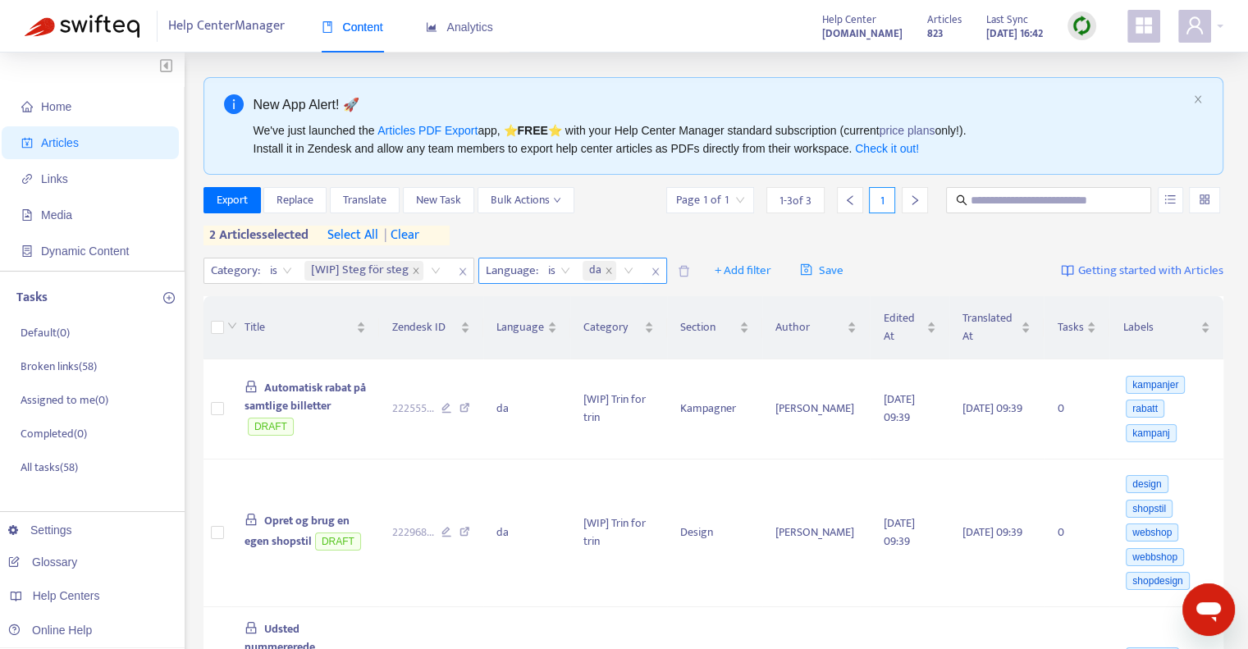
click at [537, 229] on div "Export Replace Translate New Task Bulk Actions Page 1 of 1 1 - 3 of 3 1 2 artic…" at bounding box center [714, 216] width 1021 height 58
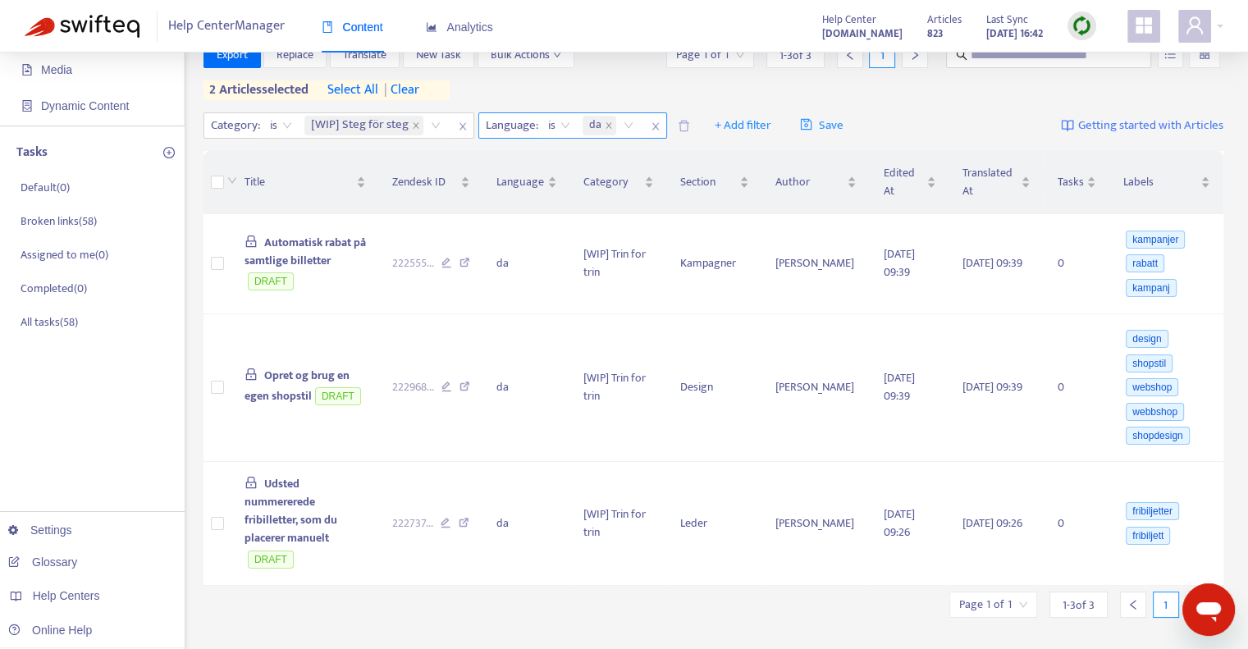
scroll to position [164, 0]
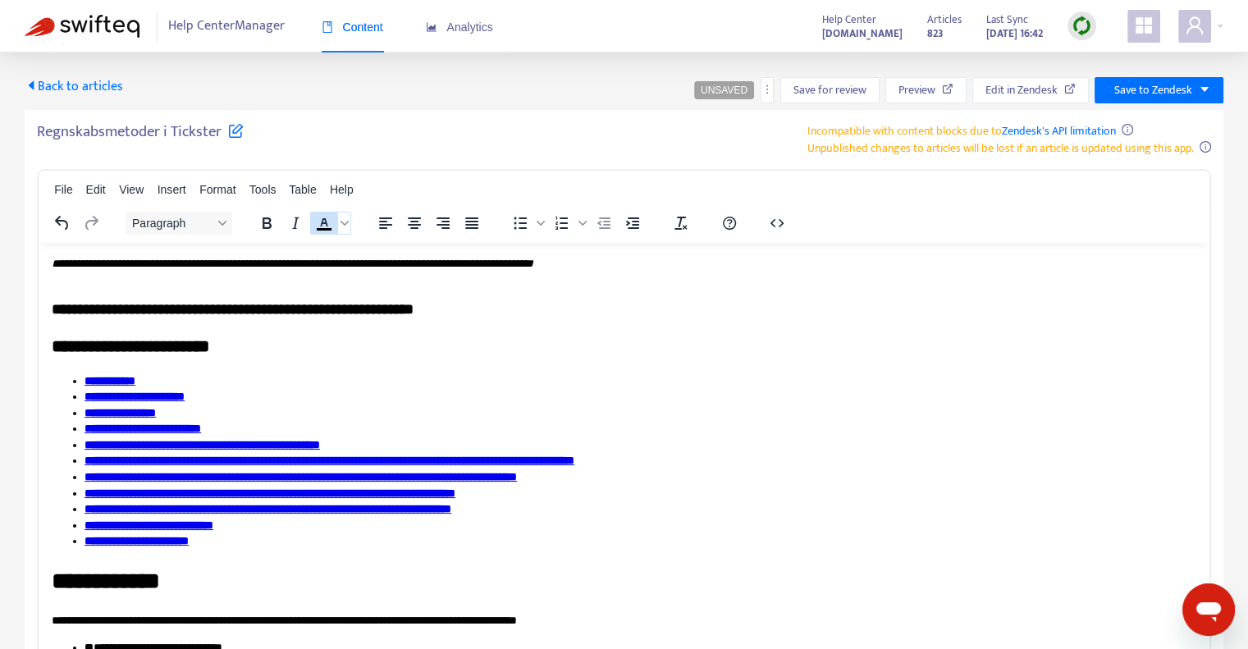
scroll to position [4432, 0]
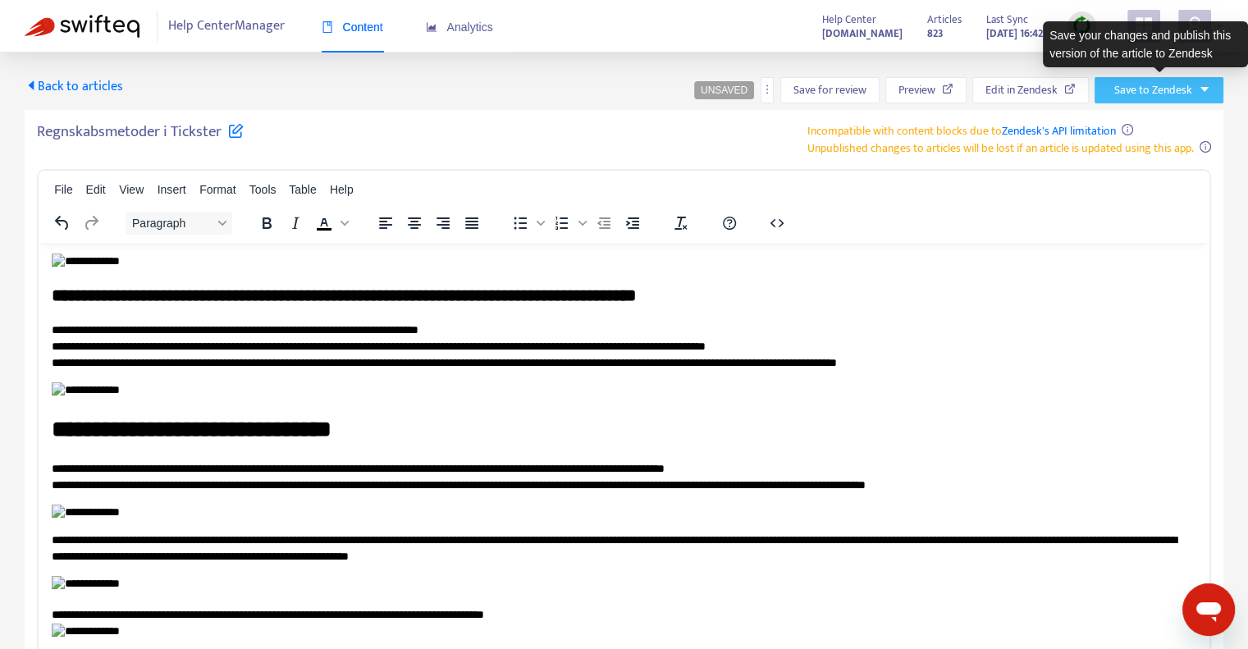
click at [1120, 95] on span "Save to Zendesk" at bounding box center [1154, 90] width 78 height 18
